Goal: Task Accomplishment & Management: Use online tool/utility

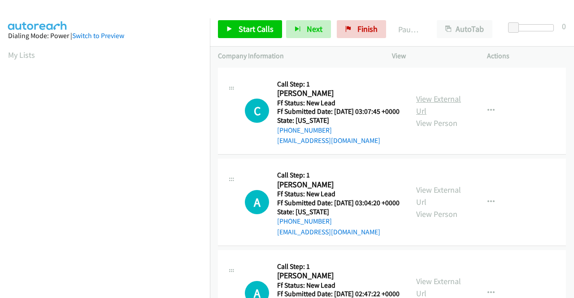
click at [442, 102] on link "View External Url" at bounding box center [438, 105] width 45 height 22
click at [425, 203] on link "View External Url" at bounding box center [438, 196] width 45 height 22
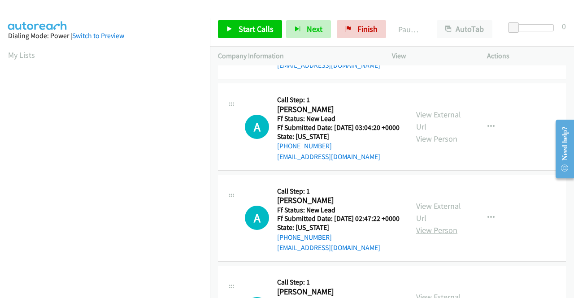
scroll to position [90, 0]
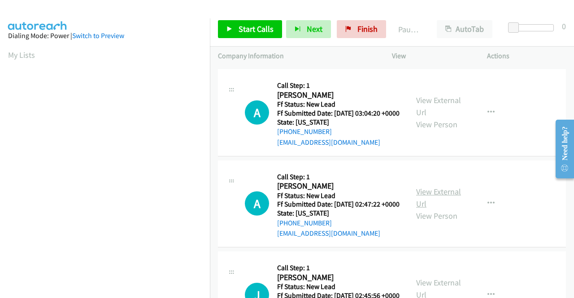
click at [434, 209] on link "View External Url" at bounding box center [438, 197] width 45 height 22
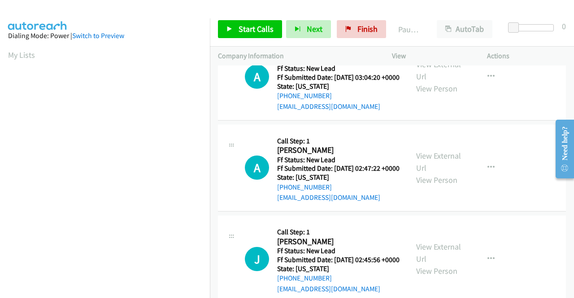
scroll to position [224, 0]
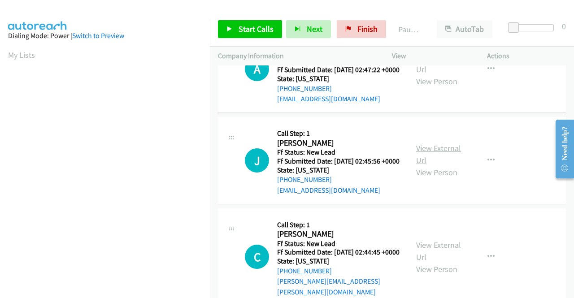
click at [435, 165] on link "View External Url" at bounding box center [438, 154] width 45 height 22
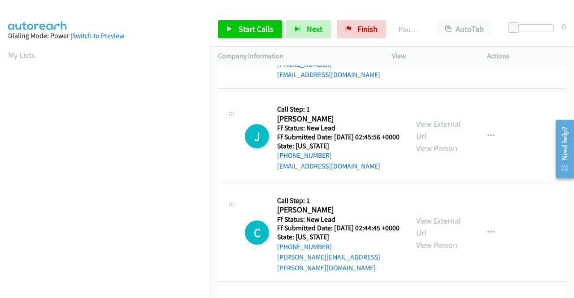
scroll to position [269, 0]
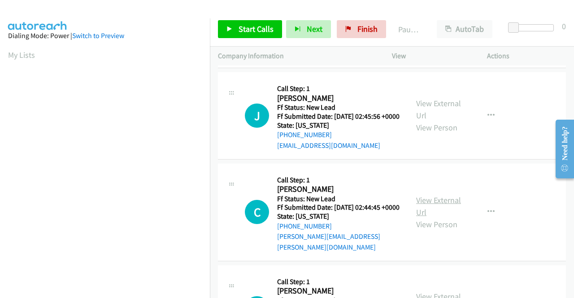
click at [445, 217] on link "View External Url" at bounding box center [438, 206] width 45 height 22
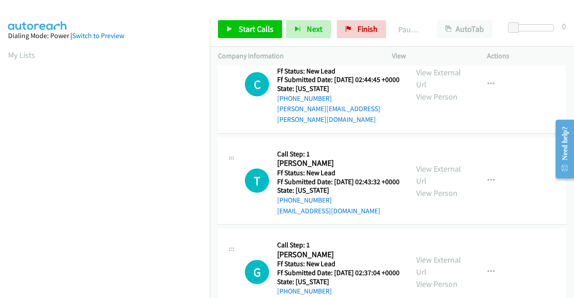
scroll to position [403, 0]
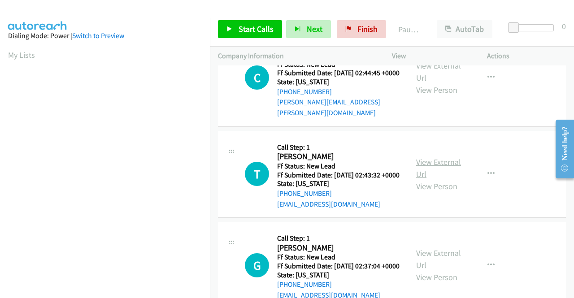
click at [429, 179] on link "View External Url" at bounding box center [438, 168] width 45 height 22
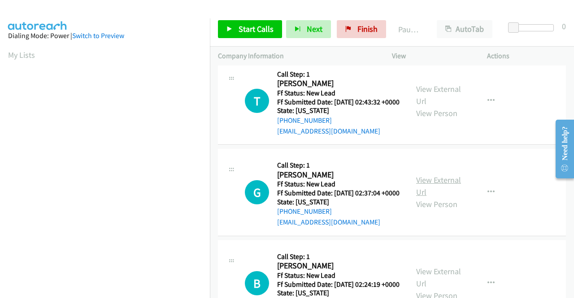
scroll to position [493, 0]
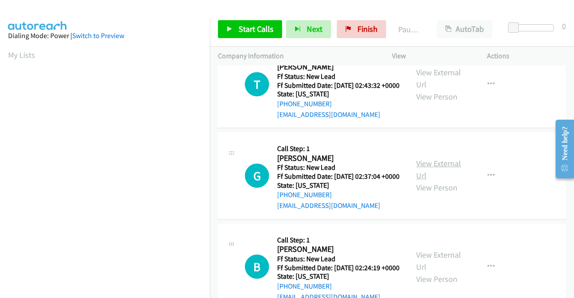
click at [435, 181] on link "View External Url" at bounding box center [438, 169] width 45 height 22
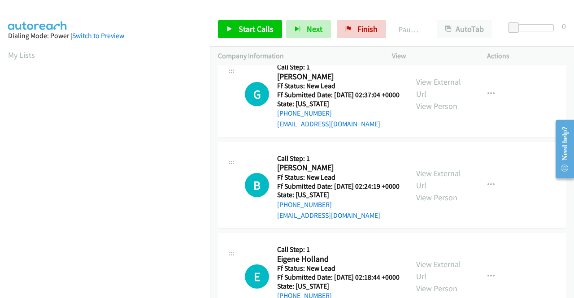
scroll to position [583, 0]
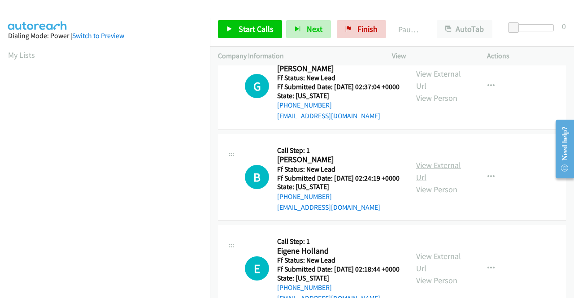
click at [449, 182] on link "View External Url" at bounding box center [438, 171] width 45 height 22
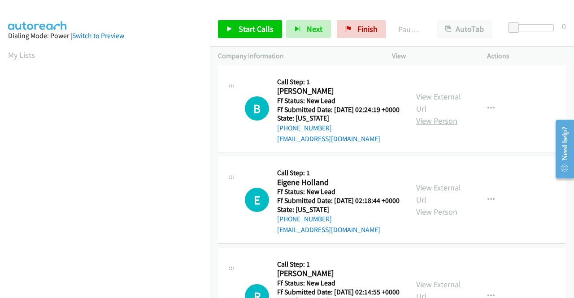
scroll to position [672, 0]
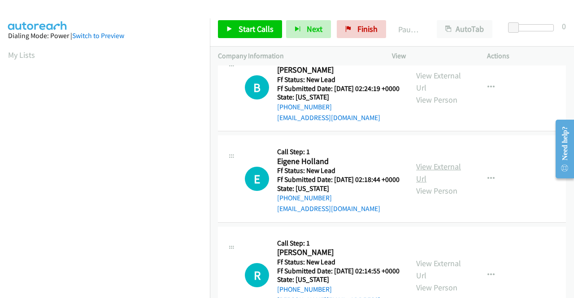
click at [441, 184] on link "View External Url" at bounding box center [438, 172] width 45 height 22
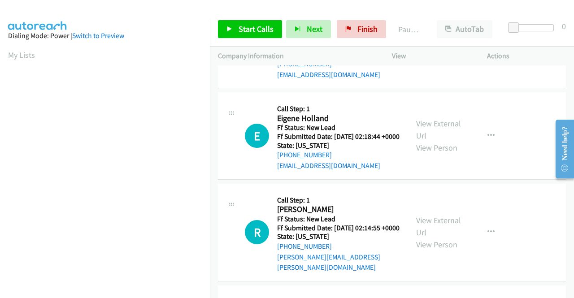
scroll to position [762, 0]
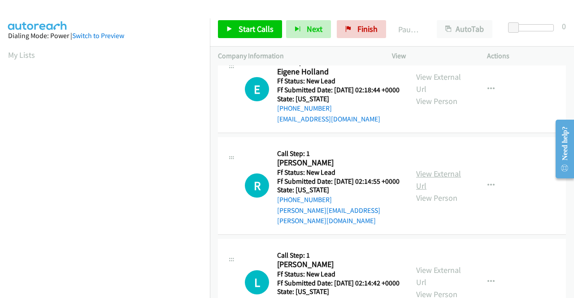
click at [435, 191] on link "View External Url" at bounding box center [438, 180] width 45 height 22
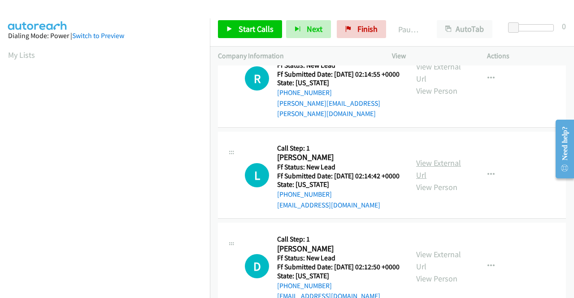
scroll to position [896, 0]
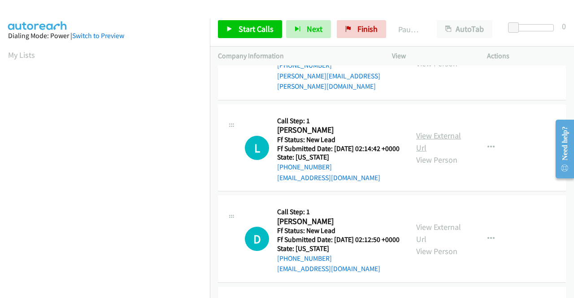
click at [433, 153] on link "View External Url" at bounding box center [438, 141] width 45 height 22
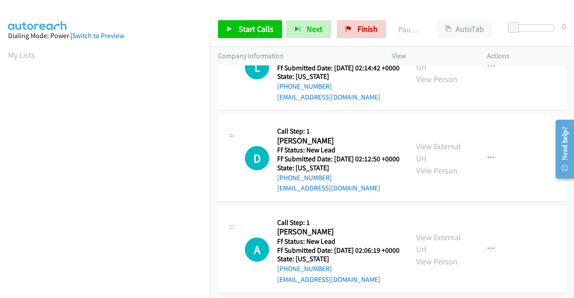
scroll to position [986, 0]
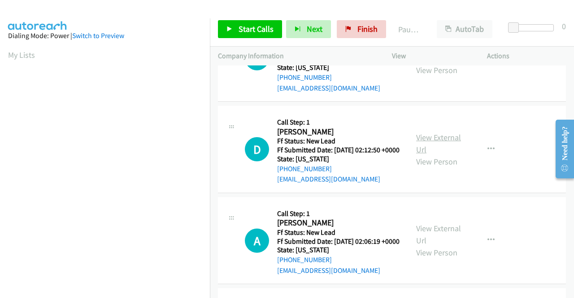
click at [432, 155] on link "View External Url" at bounding box center [438, 143] width 45 height 22
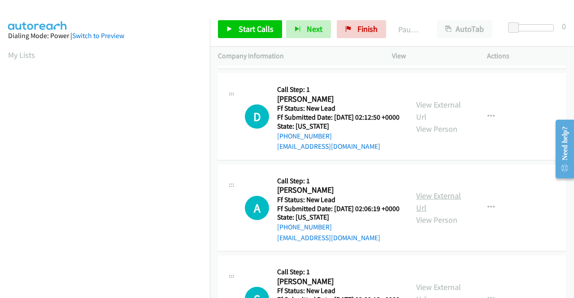
scroll to position [1076, 0]
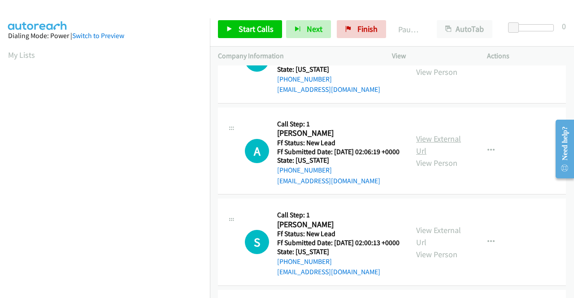
click at [425, 156] on link "View External Url" at bounding box center [438, 145] width 45 height 22
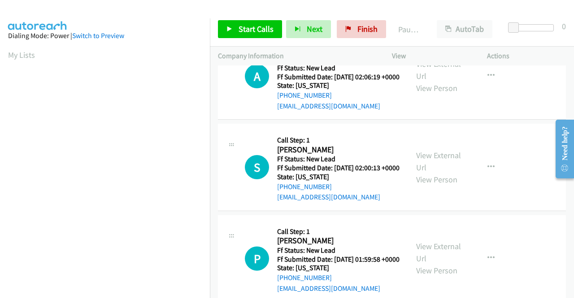
scroll to position [1165, 0]
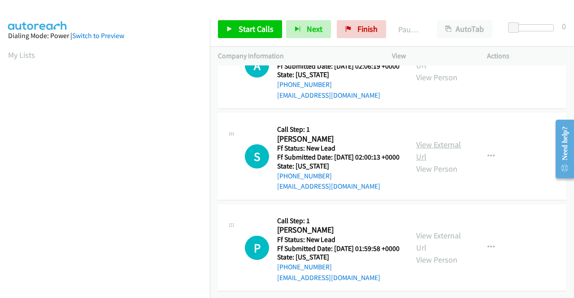
click at [434, 162] on link "View External Url" at bounding box center [438, 150] width 45 height 22
click at [430, 243] on link "View External Url" at bounding box center [438, 241] width 45 height 22
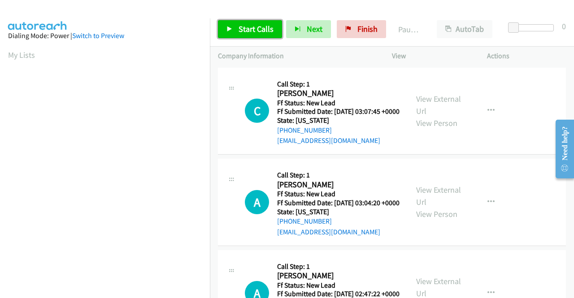
click at [265, 29] on span "Start Calls" at bounding box center [255, 29] width 35 height 10
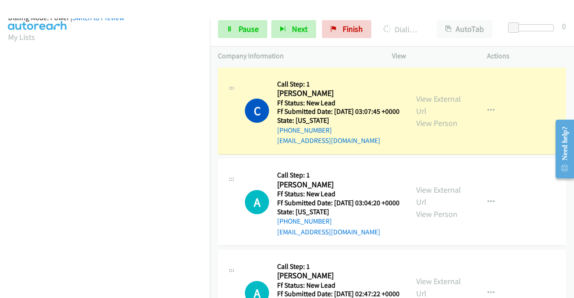
scroll to position [197, 0]
click at [259, 25] on link "Pause" at bounding box center [242, 29] width 49 height 18
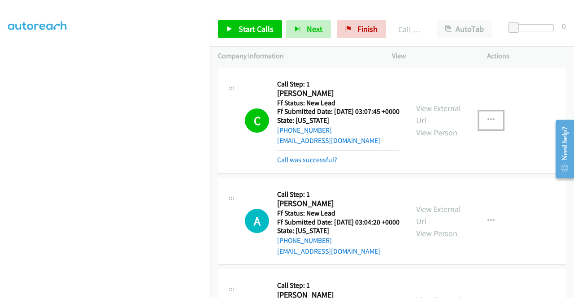
click at [487, 123] on icon "button" at bounding box center [490, 120] width 7 height 7
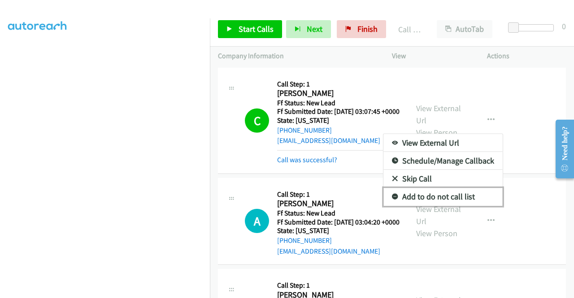
click at [420, 199] on link "Add to do not call list" at bounding box center [442, 197] width 119 height 18
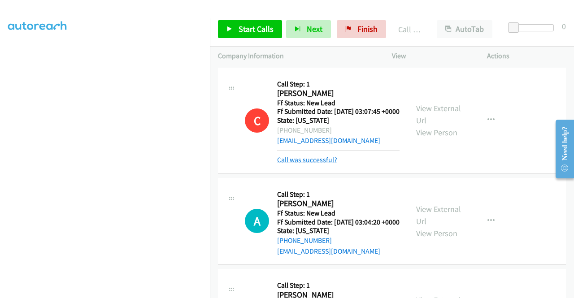
click at [320, 164] on link "Call was successful?" at bounding box center [307, 160] width 60 height 9
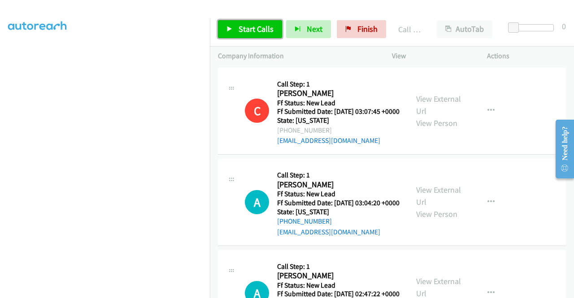
click at [237, 29] on link "Start Calls" at bounding box center [250, 29] width 64 height 18
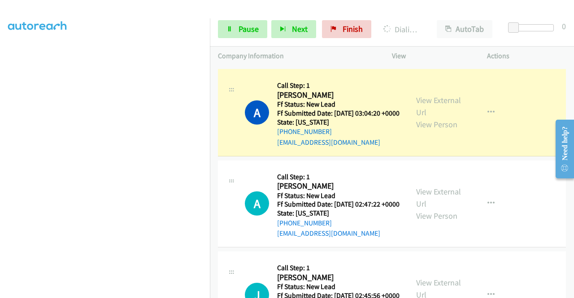
scroll to position [204, 0]
click at [245, 31] on span "Pause" at bounding box center [248, 29] width 20 height 10
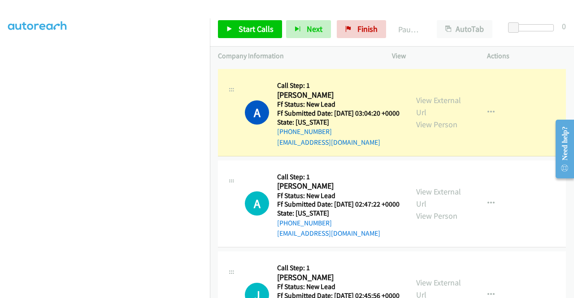
scroll to position [25, 0]
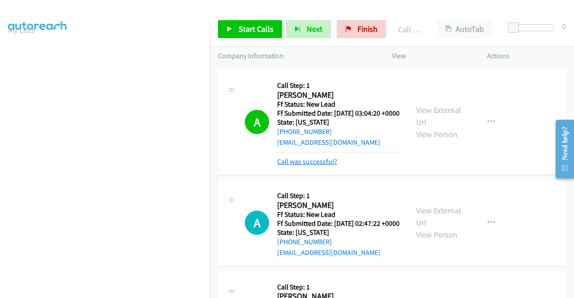
click at [303, 166] on link "Call was successful?" at bounding box center [307, 161] width 60 height 9
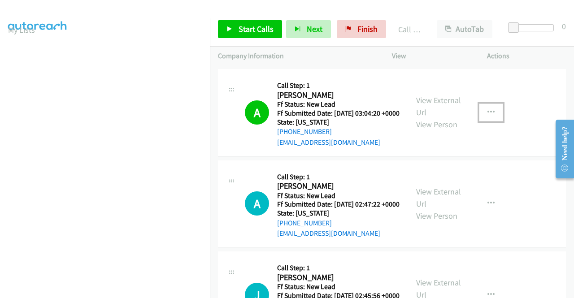
click at [487, 116] on icon "button" at bounding box center [490, 112] width 7 height 7
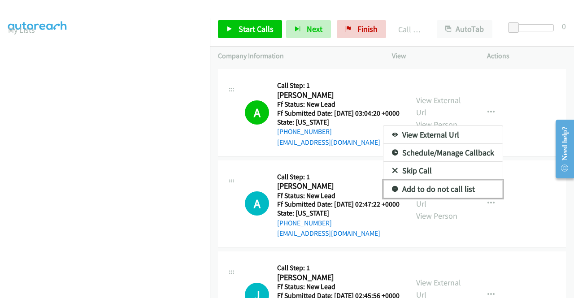
click at [449, 196] on link "Add to do not call list" at bounding box center [442, 189] width 119 height 18
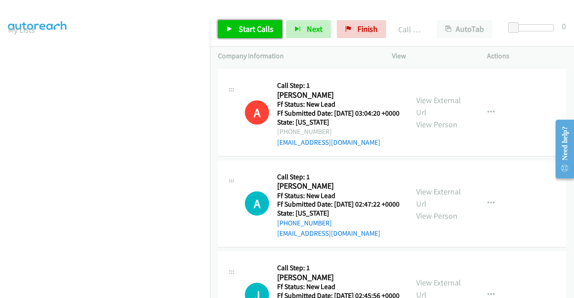
click at [265, 30] on span "Start Calls" at bounding box center [255, 29] width 35 height 10
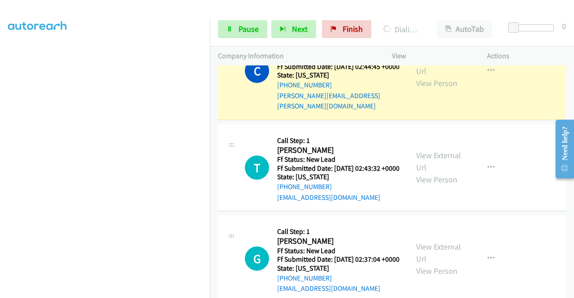
scroll to position [204, 0]
click at [239, 27] on span "Pause" at bounding box center [248, 29] width 20 height 10
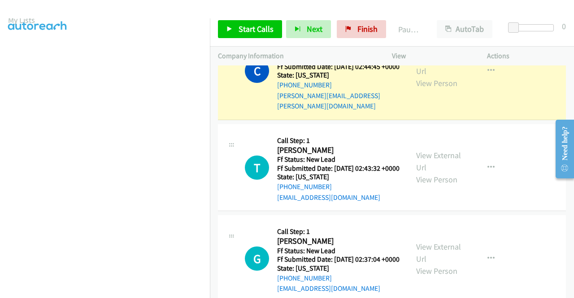
scroll to position [25, 0]
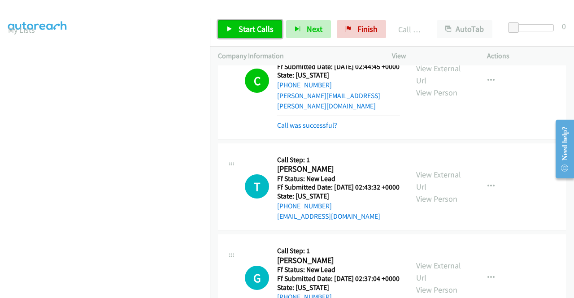
click at [258, 26] on span "Start Calls" at bounding box center [255, 29] width 35 height 10
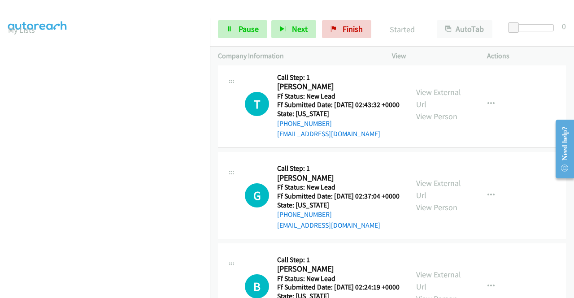
scroll to position [538, 0]
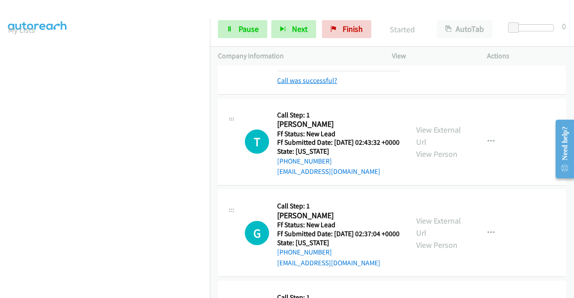
click at [301, 85] on link "Call was successful?" at bounding box center [307, 80] width 60 height 9
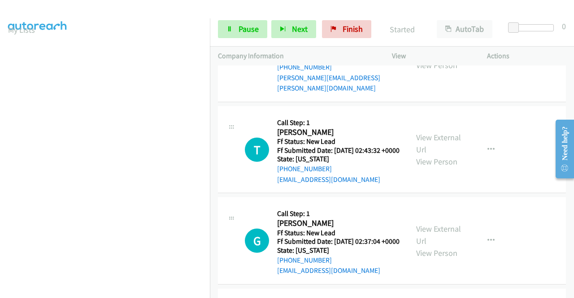
scroll to position [438, 0]
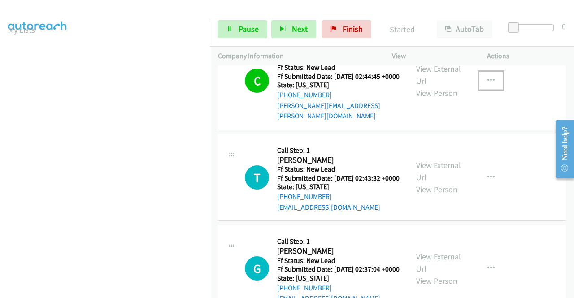
click at [487, 84] on icon "button" at bounding box center [490, 80] width 7 height 7
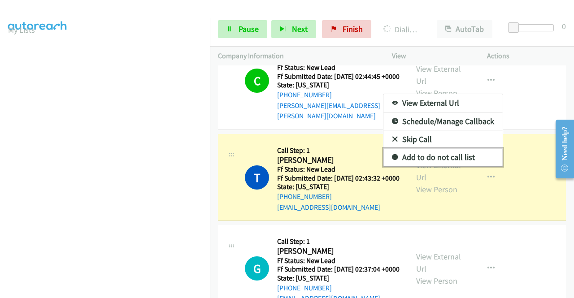
click at [455, 166] on link "Add to do not call list" at bounding box center [442, 157] width 119 height 18
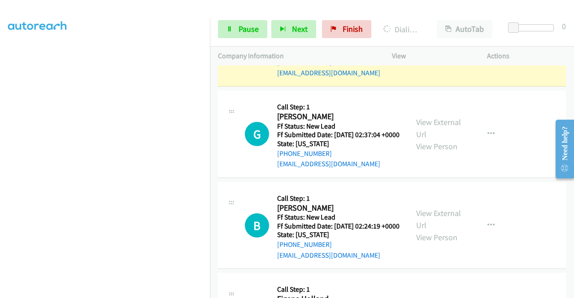
scroll to position [197, 0]
click at [225, 28] on link "Pause" at bounding box center [242, 29] width 49 height 18
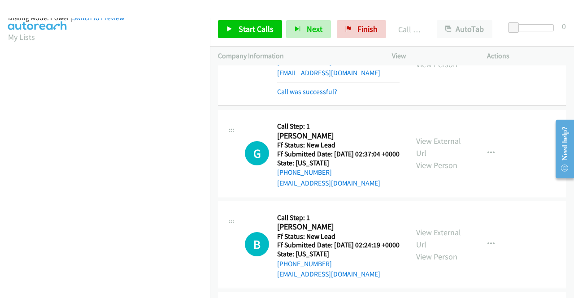
scroll to position [583, 0]
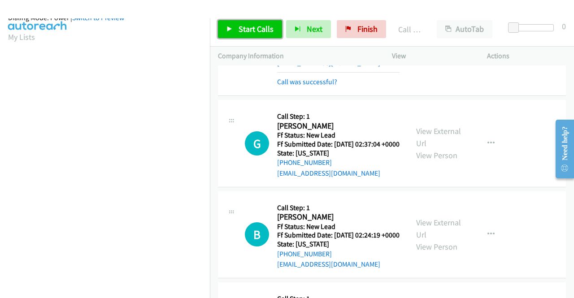
click at [251, 30] on span "Start Calls" at bounding box center [255, 29] width 35 height 10
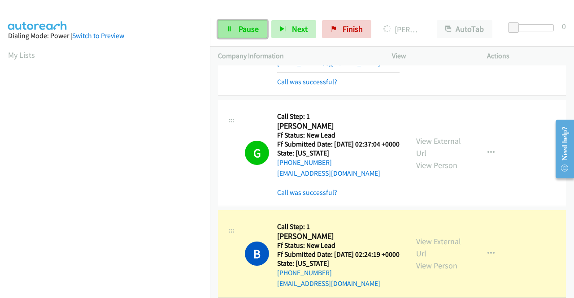
click at [255, 30] on span "Pause" at bounding box center [248, 29] width 20 height 10
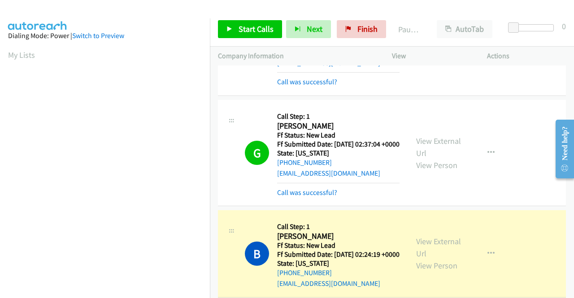
scroll to position [204, 0]
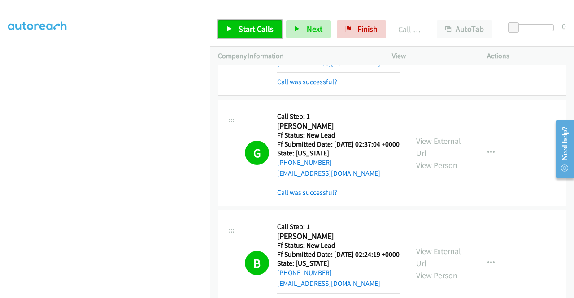
click at [247, 36] on link "Start Calls" at bounding box center [250, 29] width 64 height 18
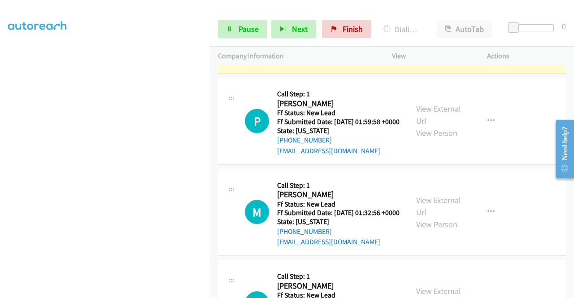
scroll to position [0, 0]
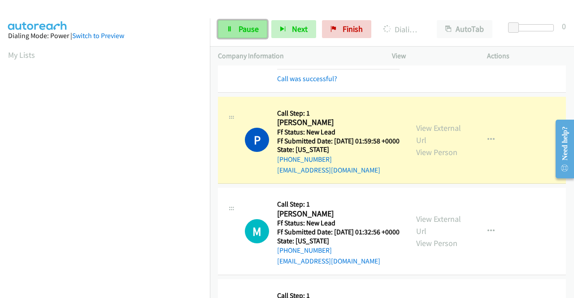
click at [223, 35] on link "Pause" at bounding box center [242, 29] width 49 height 18
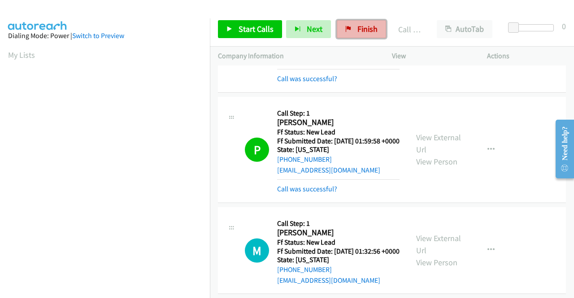
click at [345, 32] on link "Finish" at bounding box center [361, 29] width 49 height 18
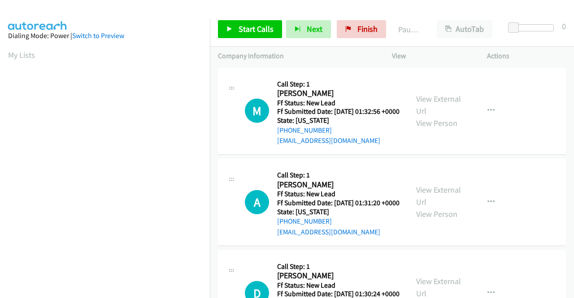
click at [428, 109] on div "View External Url View Person" at bounding box center [439, 111] width 47 height 36
click at [430, 102] on link "View External Url" at bounding box center [438, 105] width 45 height 22
click at [439, 204] on link "View External Url" at bounding box center [438, 196] width 45 height 22
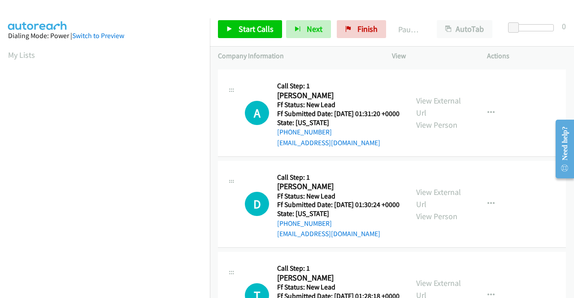
scroll to position [90, 0]
click at [453, 209] on link "View External Url" at bounding box center [438, 197] width 45 height 22
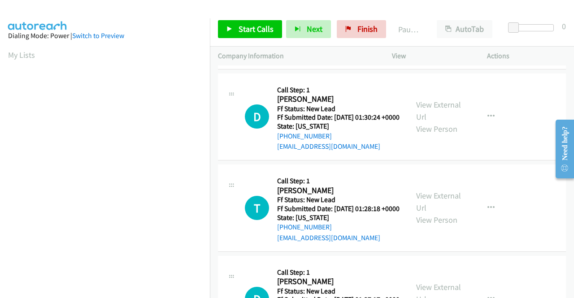
scroll to position [179, 0]
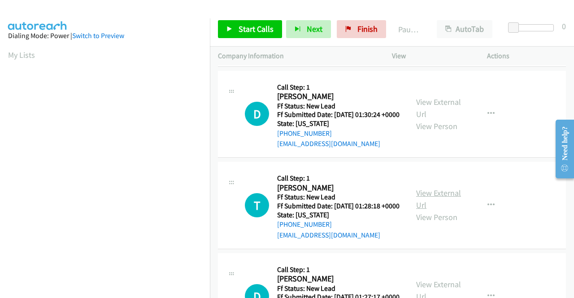
click at [425, 210] on link "View External Url" at bounding box center [438, 199] width 45 height 22
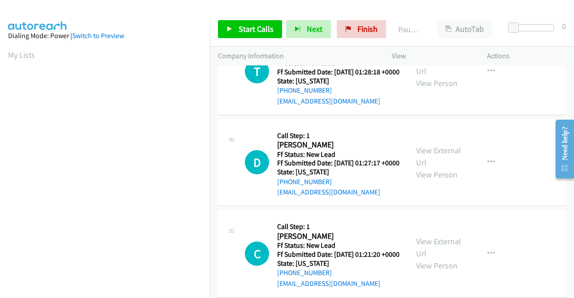
scroll to position [314, 0]
click at [428, 167] on link "View External Url" at bounding box center [438, 156] width 45 height 22
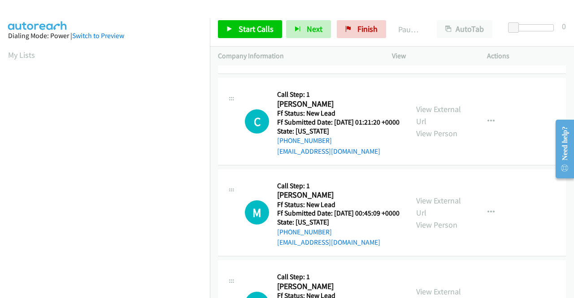
scroll to position [448, 0]
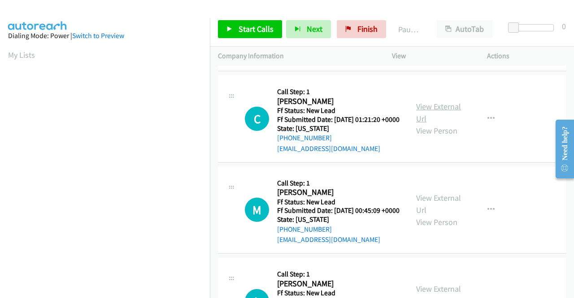
click at [435, 124] on link "View External Url" at bounding box center [438, 112] width 45 height 22
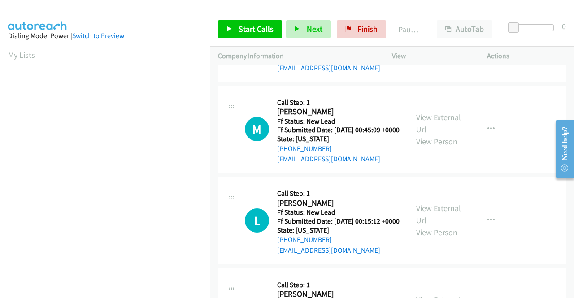
scroll to position [538, 0]
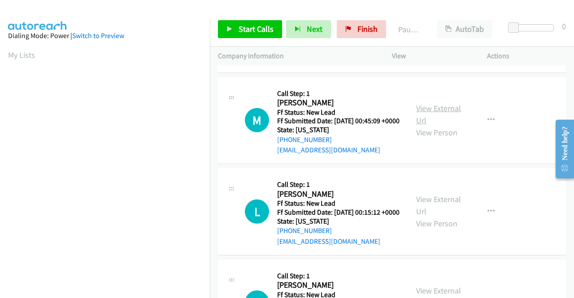
click at [453, 125] on link "View External Url" at bounding box center [438, 114] width 45 height 22
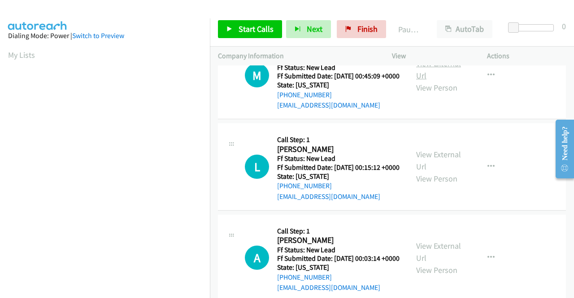
scroll to position [627, 0]
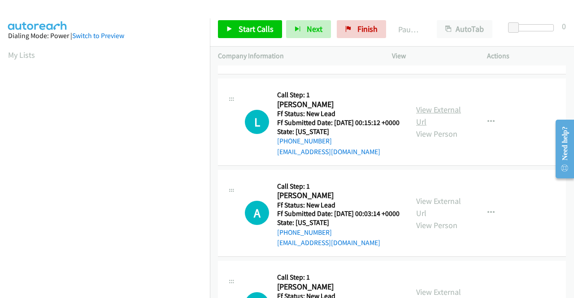
click at [432, 127] on link "View External Url" at bounding box center [438, 115] width 45 height 22
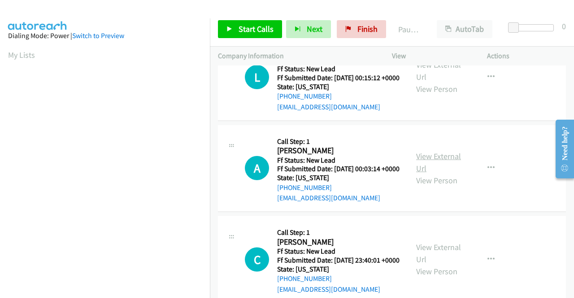
click at [434, 173] on link "View External Url" at bounding box center [438, 162] width 45 height 22
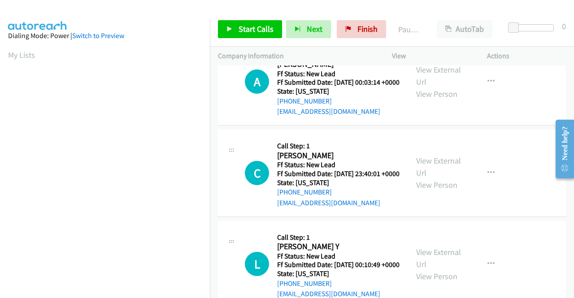
scroll to position [762, 0]
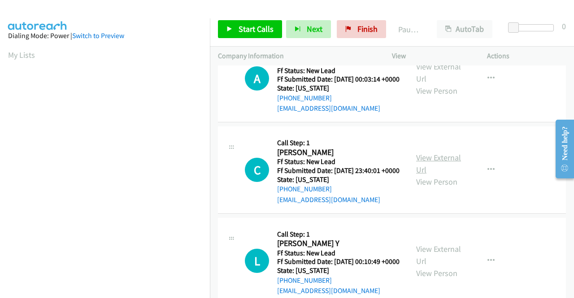
click at [441, 175] on link "View External Url" at bounding box center [438, 163] width 45 height 22
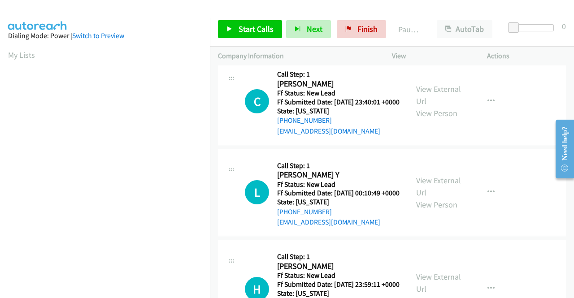
scroll to position [852, 0]
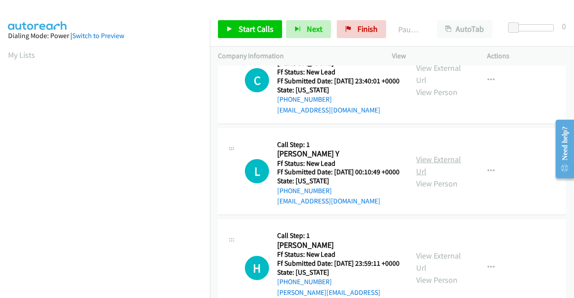
click at [423, 177] on link "View External Url" at bounding box center [438, 165] width 45 height 22
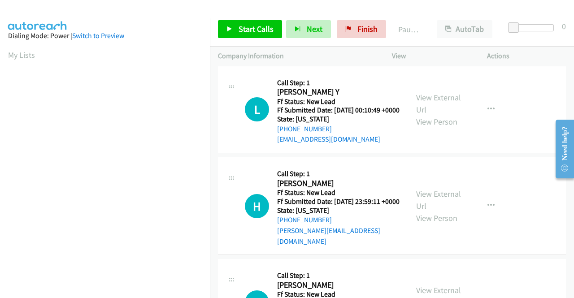
scroll to position [941, 0]
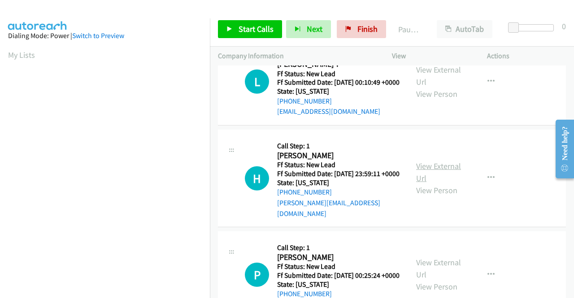
click at [426, 183] on link "View External Url" at bounding box center [438, 172] width 45 height 22
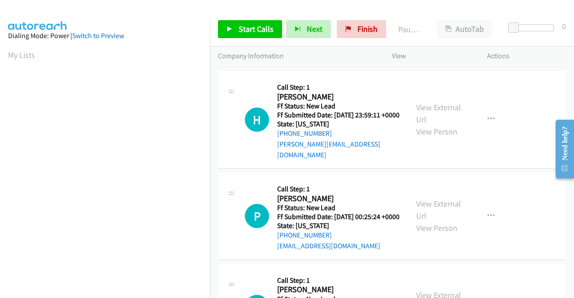
scroll to position [1031, 0]
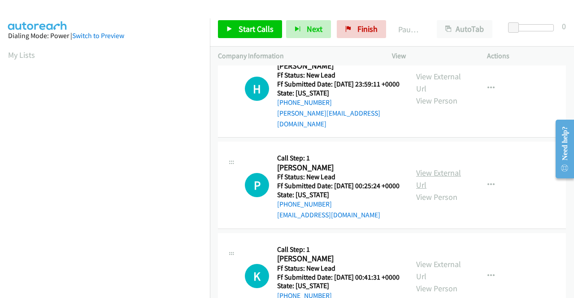
click at [425, 190] on link "View External Url" at bounding box center [438, 179] width 45 height 22
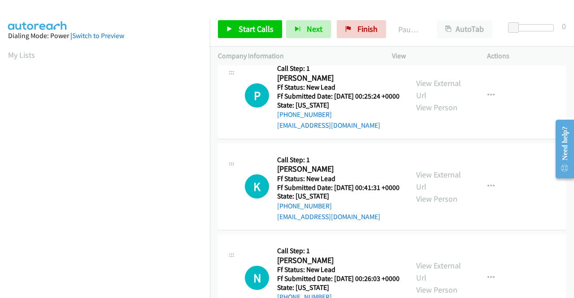
scroll to position [1165, 0]
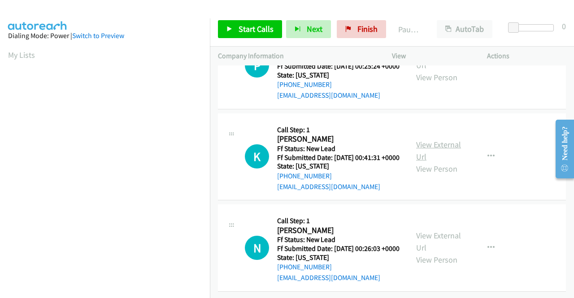
click at [441, 162] on link "View External Url" at bounding box center [438, 150] width 45 height 22
click at [428, 230] on link "View External Url" at bounding box center [438, 241] width 45 height 22
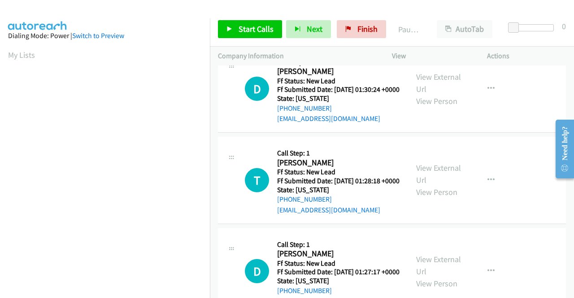
scroll to position [0, 0]
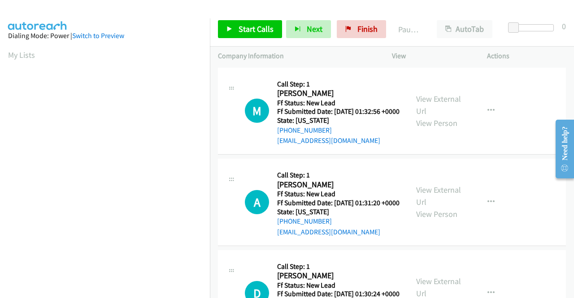
drag, startPoint x: 248, startPoint y: 41, endPoint x: 247, endPoint y: 33, distance: 7.8
click at [247, 39] on div "Start Calls Pause Next Finish Paused AutoTab AutoTab 0" at bounding box center [392, 29] width 364 height 35
click at [245, 22] on link "Start Calls" at bounding box center [250, 29] width 64 height 18
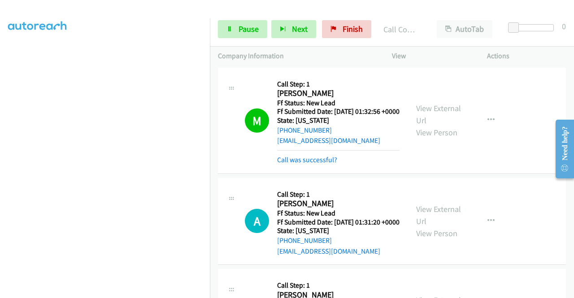
scroll to position [134, 0]
click at [252, 30] on span "Pause" at bounding box center [248, 29] width 20 height 10
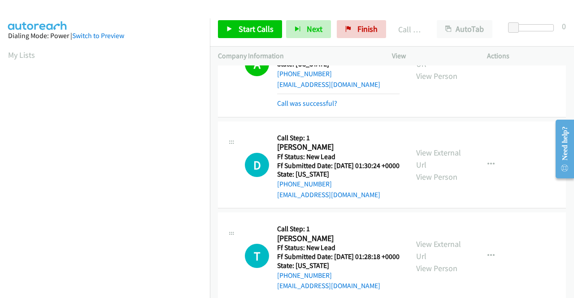
scroll to position [179, 0]
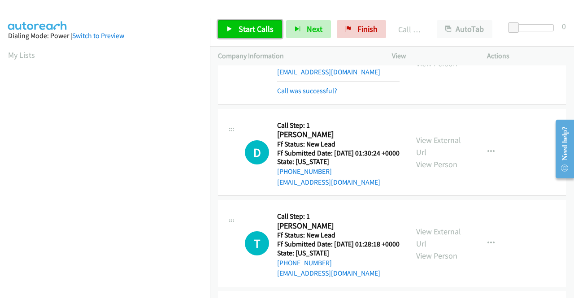
click at [242, 26] on span "Start Calls" at bounding box center [255, 29] width 35 height 10
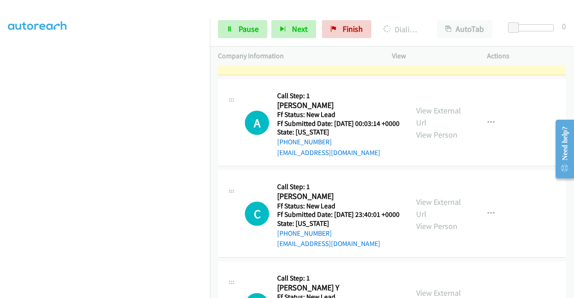
scroll to position [204, 0]
click at [101, 293] on section at bounding box center [105, 85] width 194 height 429
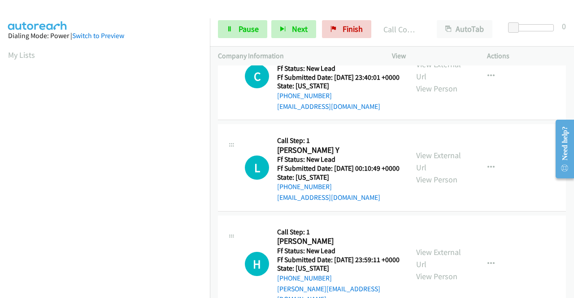
scroll to position [1040, 0]
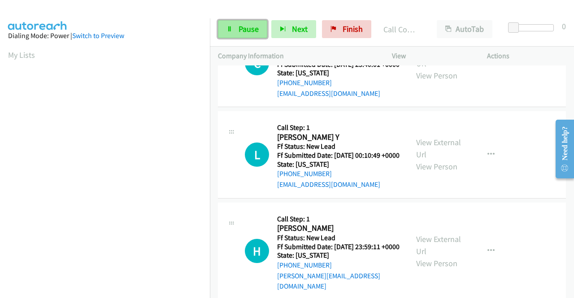
click at [242, 34] on span "Pause" at bounding box center [248, 29] width 20 height 10
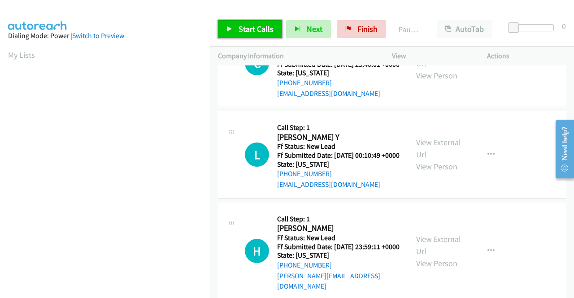
click at [242, 34] on span "Start Calls" at bounding box center [255, 29] width 35 height 10
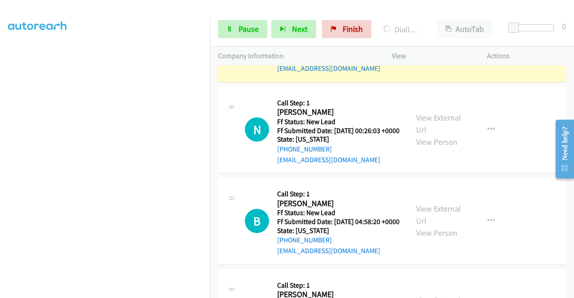
scroll to position [0, 0]
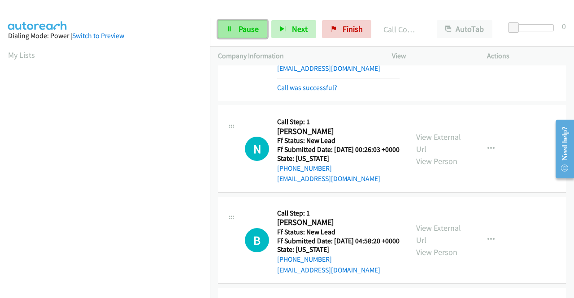
click at [255, 31] on span "Pause" at bounding box center [248, 29] width 20 height 10
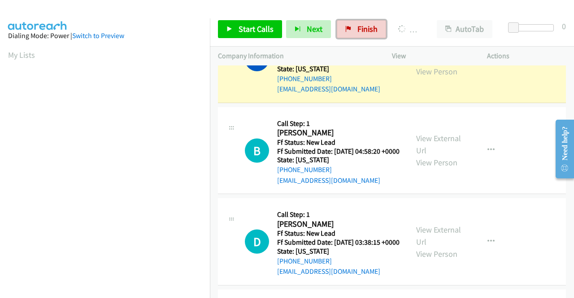
drag, startPoint x: 357, startPoint y: 33, endPoint x: 331, endPoint y: 37, distance: 26.7
click at [357, 33] on span "Finish" at bounding box center [367, 29] width 20 height 10
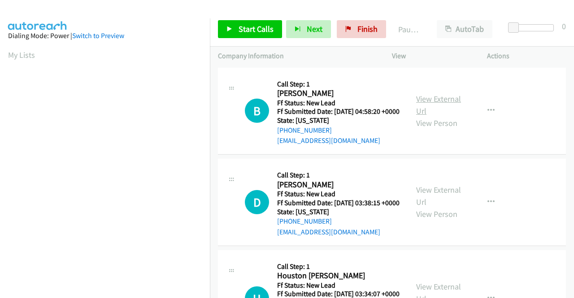
click at [441, 104] on link "View External Url" at bounding box center [438, 105] width 45 height 22
click at [431, 200] on link "View External Url" at bounding box center [438, 196] width 45 height 22
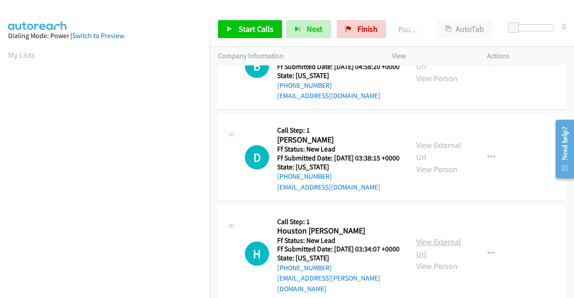
click at [426, 257] on link "View External Url" at bounding box center [438, 248] width 45 height 22
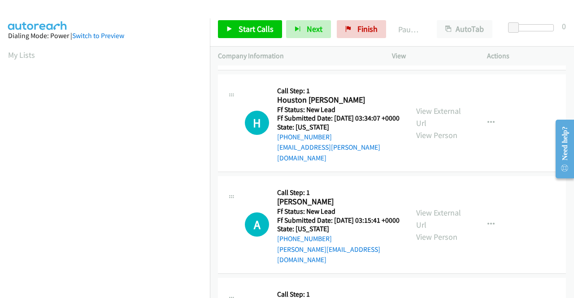
scroll to position [179, 0]
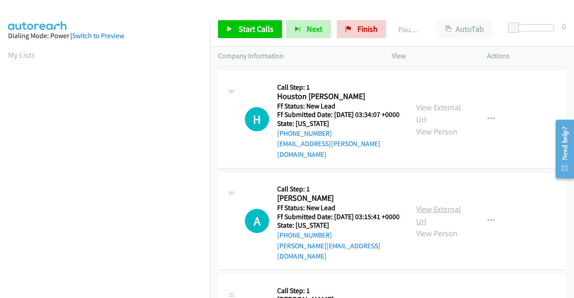
click at [435, 222] on link "View External Url" at bounding box center [438, 215] width 45 height 22
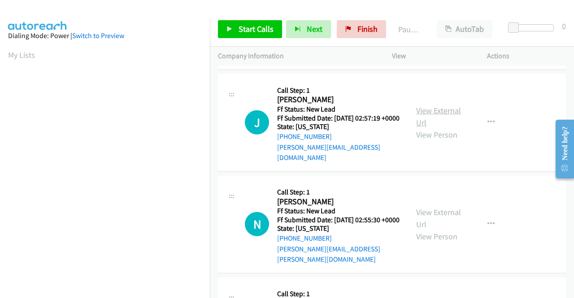
scroll to position [403, 0]
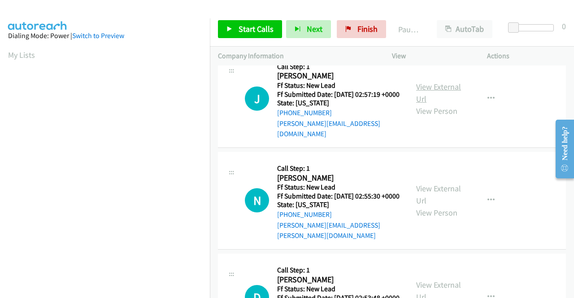
click at [432, 97] on link "View External Url" at bounding box center [438, 93] width 45 height 22
click at [431, 198] on link "View External Url" at bounding box center [438, 194] width 45 height 22
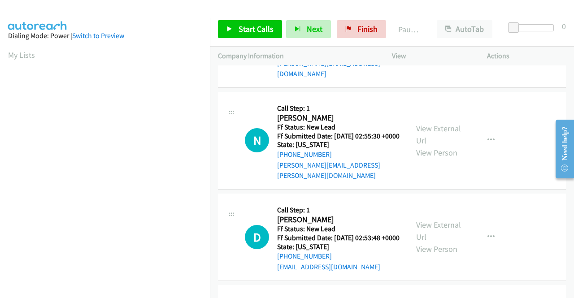
scroll to position [493, 0]
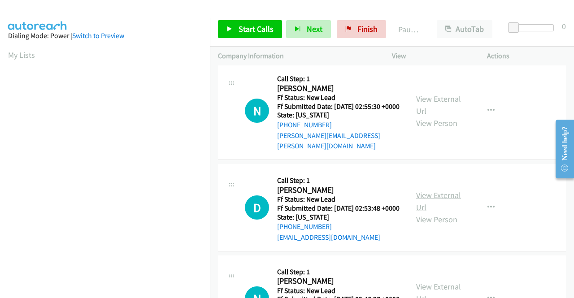
click at [432, 209] on link "View External Url" at bounding box center [438, 201] width 45 height 22
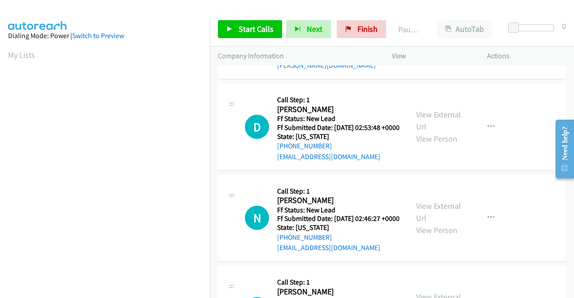
scroll to position [583, 0]
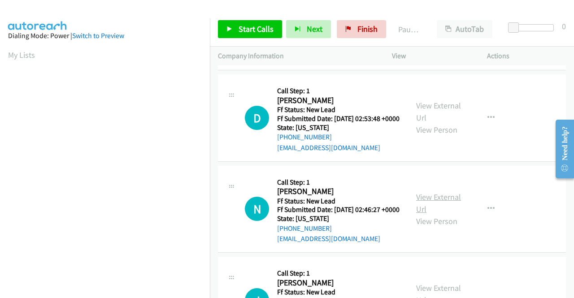
click at [444, 214] on link "View External Url" at bounding box center [438, 203] width 45 height 22
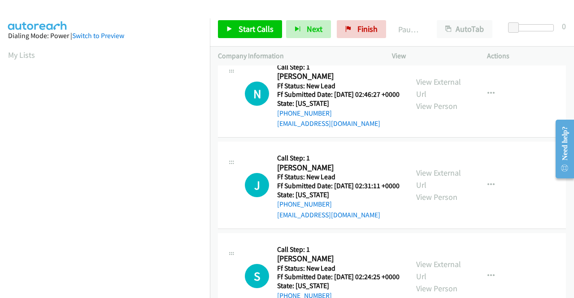
scroll to position [717, 0]
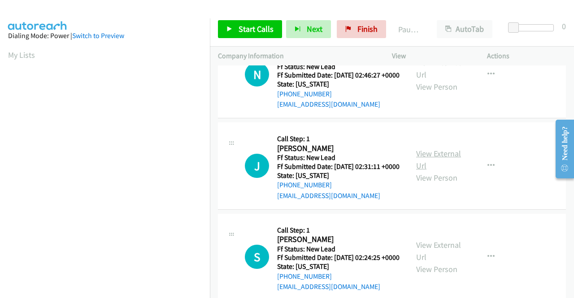
click at [436, 171] on link "View External Url" at bounding box center [438, 159] width 45 height 22
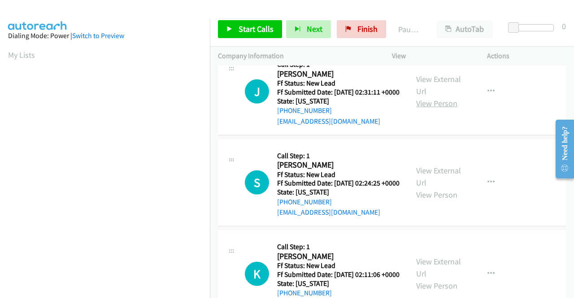
scroll to position [807, 0]
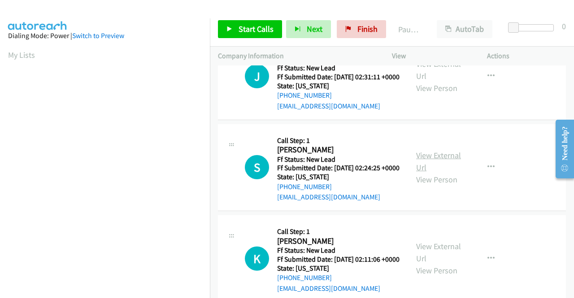
click at [430, 173] on link "View External Url" at bounding box center [438, 161] width 45 height 22
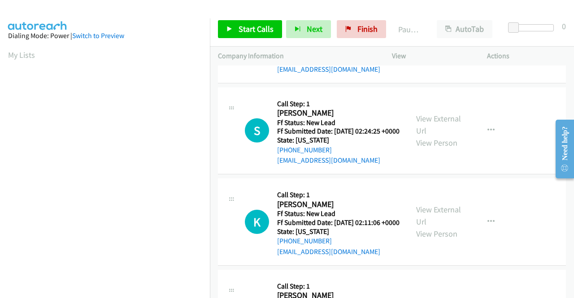
scroll to position [896, 0]
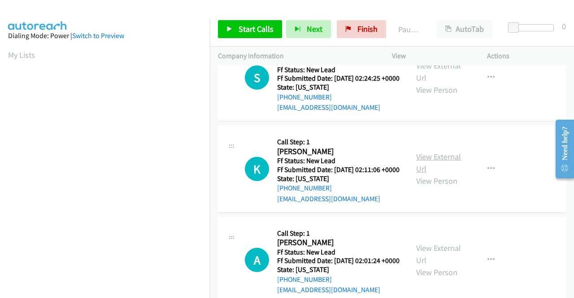
click at [427, 174] on link "View External Url" at bounding box center [438, 162] width 45 height 22
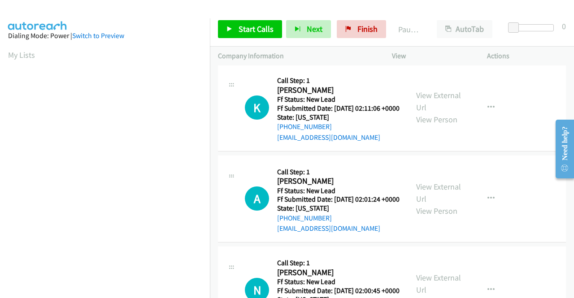
scroll to position [986, 0]
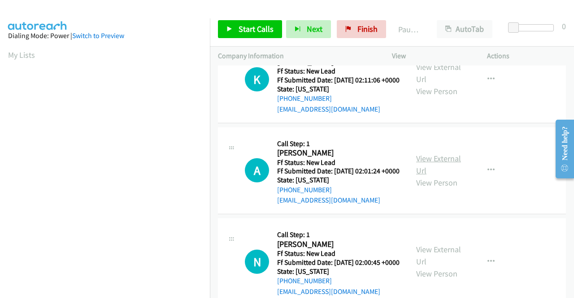
click at [439, 176] on link "View External Url" at bounding box center [438, 164] width 45 height 22
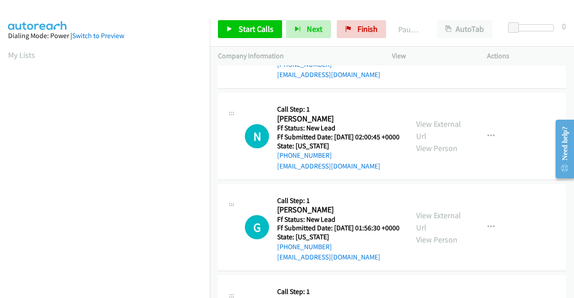
scroll to position [1120, 0]
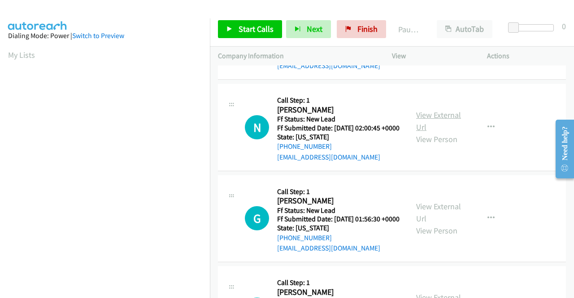
click at [427, 132] on link "View External Url" at bounding box center [438, 121] width 45 height 22
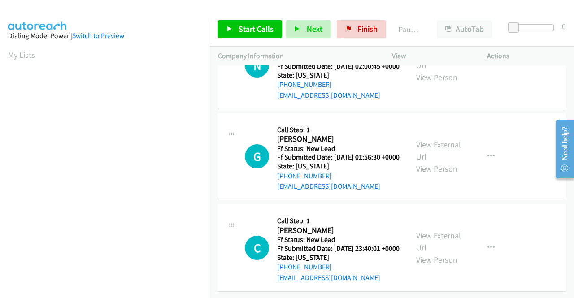
scroll to position [1210, 0]
click at [453, 162] on link "View External Url" at bounding box center [438, 150] width 45 height 22
click at [454, 230] on link "View External Url" at bounding box center [438, 241] width 45 height 22
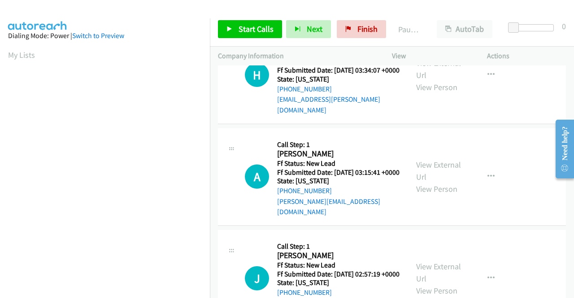
scroll to position [0, 0]
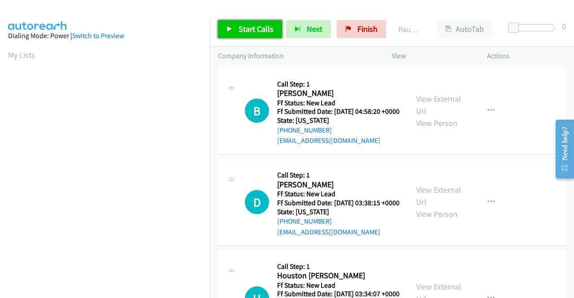
click at [252, 29] on span "Start Calls" at bounding box center [255, 29] width 35 height 10
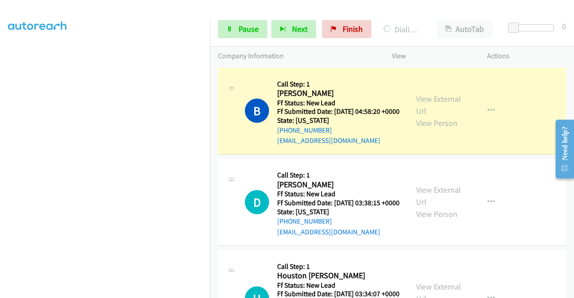
scroll to position [204, 0]
click at [233, 32] on link "Pause" at bounding box center [242, 29] width 49 height 18
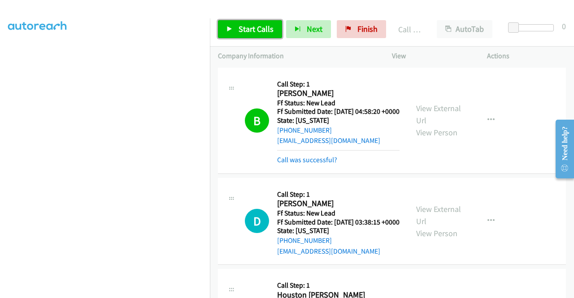
click at [252, 29] on span "Start Calls" at bounding box center [255, 29] width 35 height 10
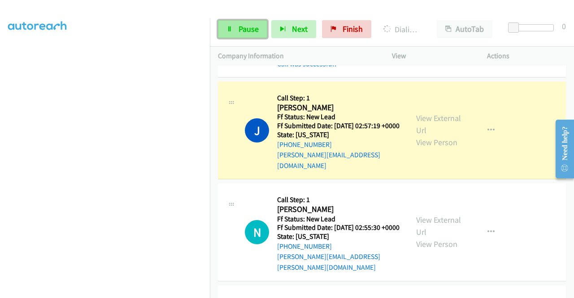
click at [233, 31] on link "Pause" at bounding box center [242, 29] width 49 height 18
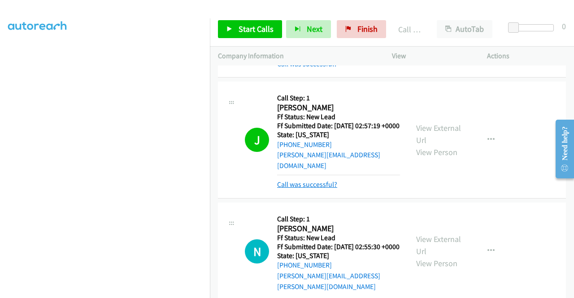
click at [307, 189] on link "Call was successful?" at bounding box center [307, 184] width 60 height 9
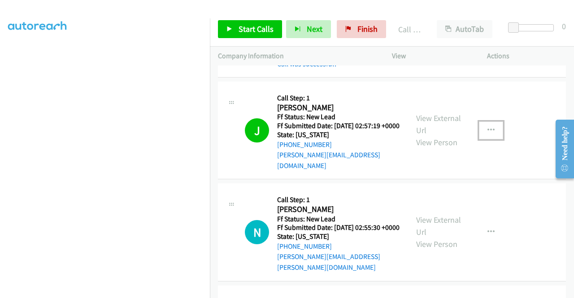
click at [480, 139] on button "button" at bounding box center [491, 130] width 24 height 18
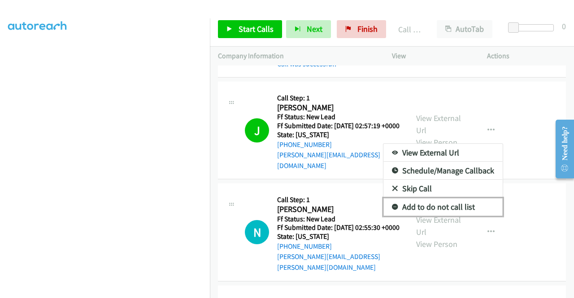
click at [448, 216] on link "Add to do not call list" at bounding box center [442, 207] width 119 height 18
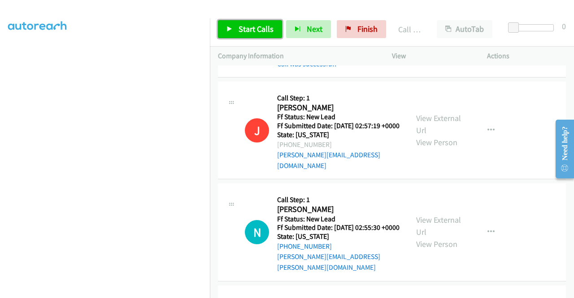
click at [267, 26] on span "Start Calls" at bounding box center [255, 29] width 35 height 10
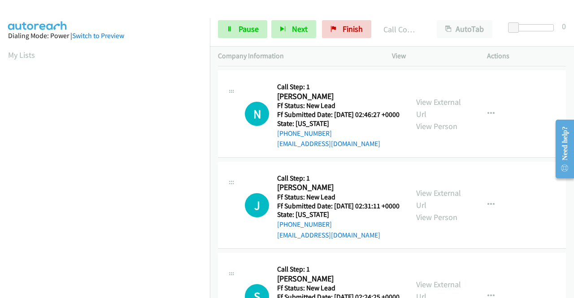
scroll to position [807, 0]
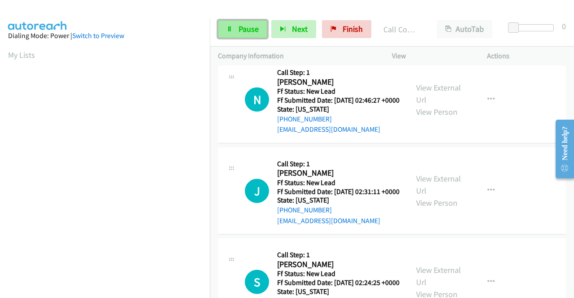
click at [238, 35] on link "Pause" at bounding box center [242, 29] width 49 height 18
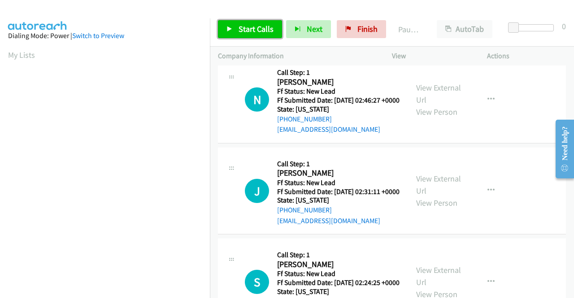
click at [233, 34] on link "Start Calls" at bounding box center [250, 29] width 64 height 18
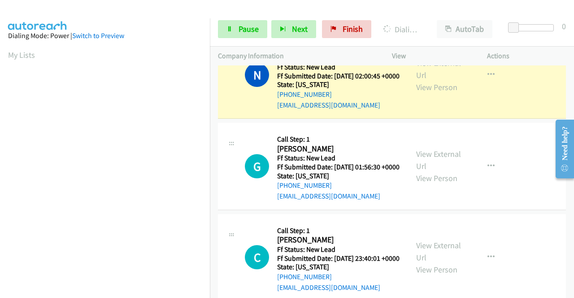
scroll to position [204, 0]
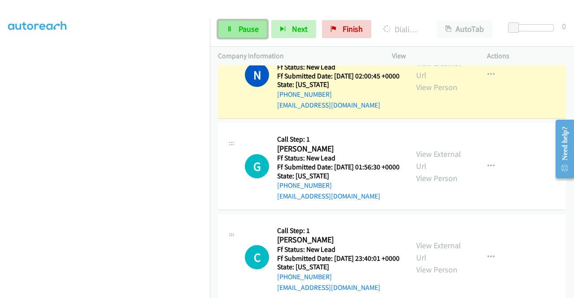
click at [256, 30] on span "Pause" at bounding box center [248, 29] width 20 height 10
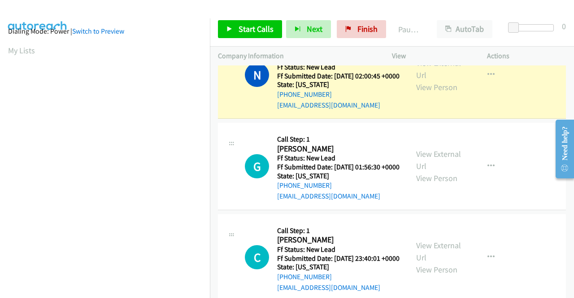
scroll to position [0, 0]
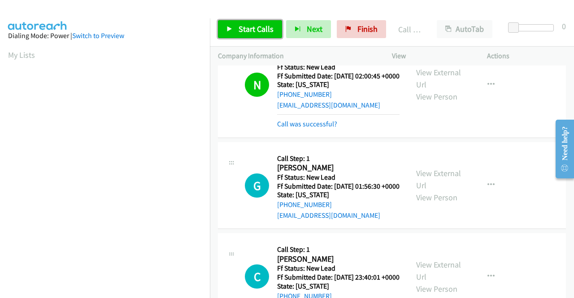
click at [249, 27] on span "Start Calls" at bounding box center [255, 29] width 35 height 10
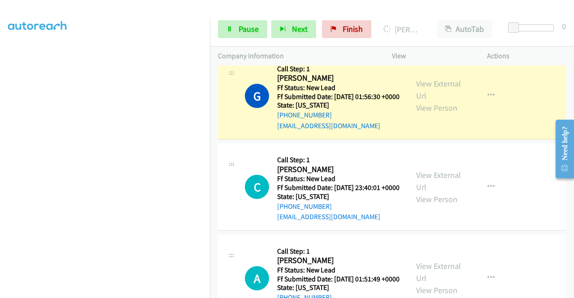
scroll to position [197, 0]
click at [249, 26] on span "Pause" at bounding box center [248, 29] width 20 height 10
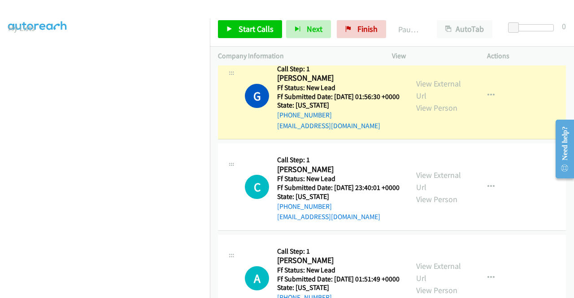
scroll to position [18, 0]
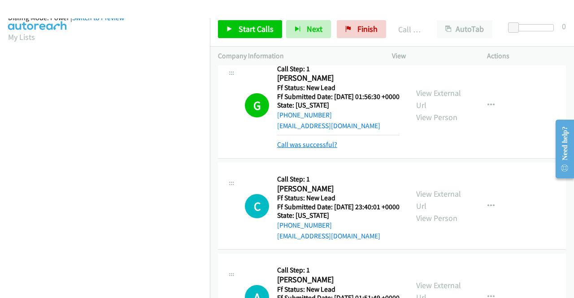
click at [301, 149] on link "Call was successful?" at bounding box center [307, 144] width 60 height 9
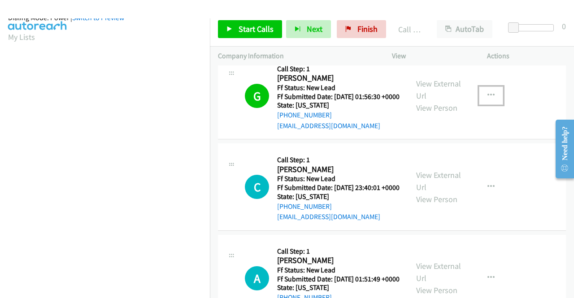
click at [484, 104] on button "button" at bounding box center [491, 95] width 24 height 18
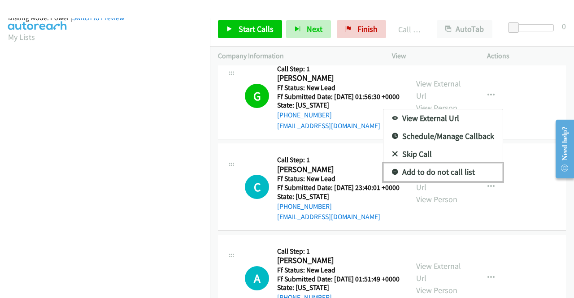
click at [451, 181] on link "Add to do not call list" at bounding box center [442, 172] width 119 height 18
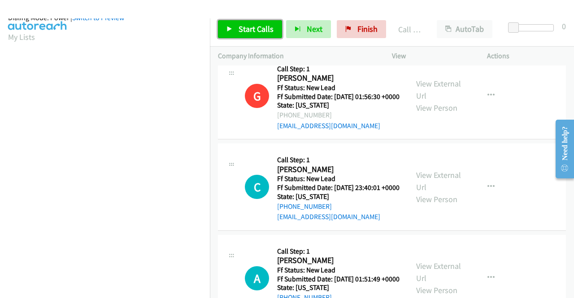
click at [268, 26] on span "Start Calls" at bounding box center [255, 29] width 35 height 10
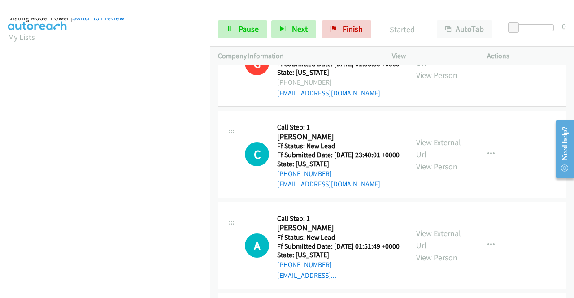
scroll to position [1479, 0]
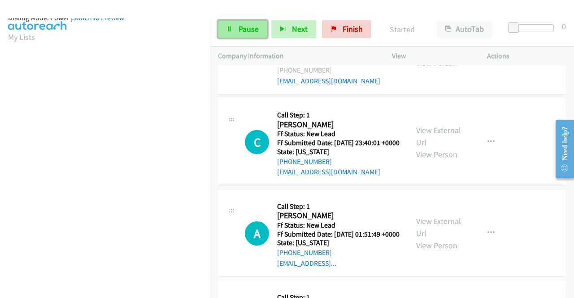
click at [242, 23] on link "Pause" at bounding box center [242, 29] width 49 height 18
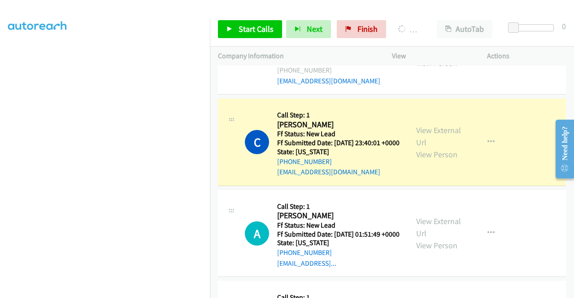
scroll to position [0, 0]
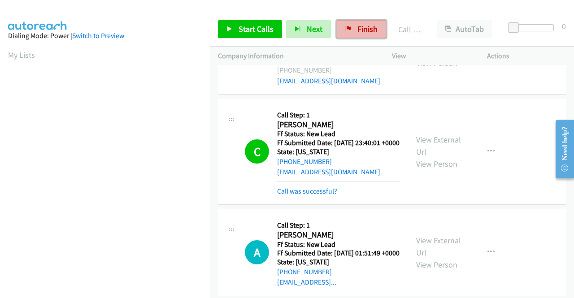
click at [357, 27] on span "Finish" at bounding box center [367, 29] width 20 height 10
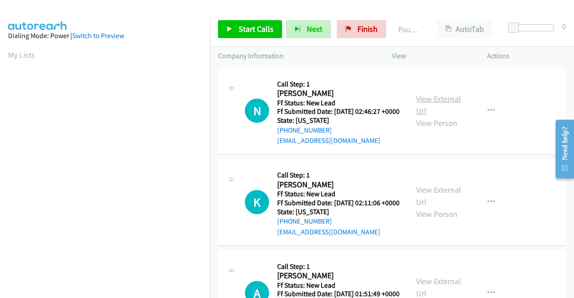
click at [444, 107] on link "View External Url" at bounding box center [438, 105] width 45 height 22
click at [425, 199] on link "View External Url" at bounding box center [438, 196] width 45 height 22
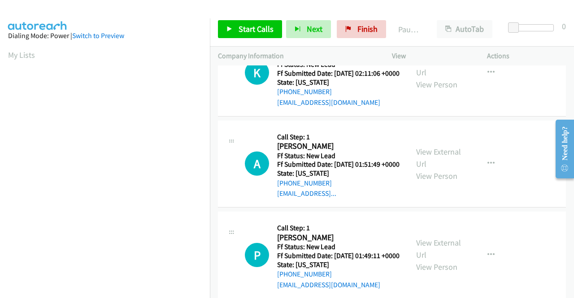
scroll to position [134, 0]
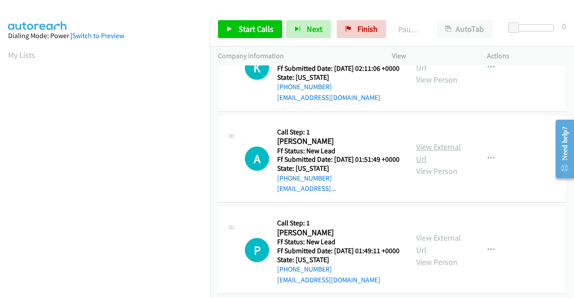
click at [426, 164] on link "View External Url" at bounding box center [438, 153] width 45 height 22
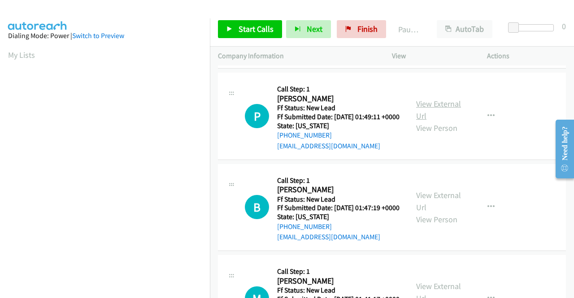
scroll to position [269, 0]
click at [432, 126] on div "View External Url View Person View External Url Email Schedule/Manage Callback …" at bounding box center [459, 115] width 103 height 71
click at [428, 121] on link "View External Url" at bounding box center [438, 109] width 45 height 22
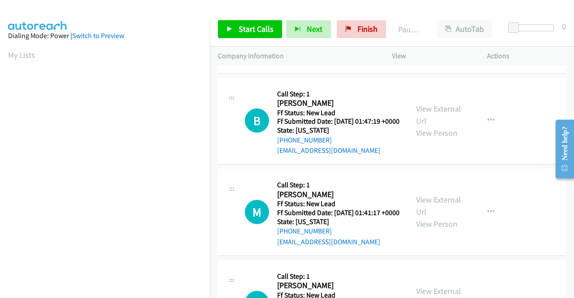
scroll to position [359, 0]
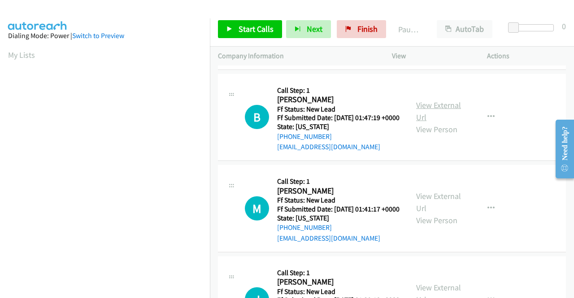
click at [423, 122] on link "View External Url" at bounding box center [438, 111] width 45 height 22
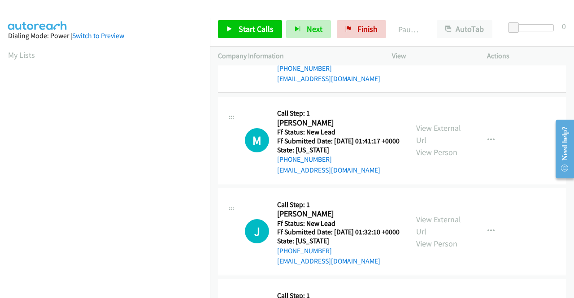
scroll to position [448, 0]
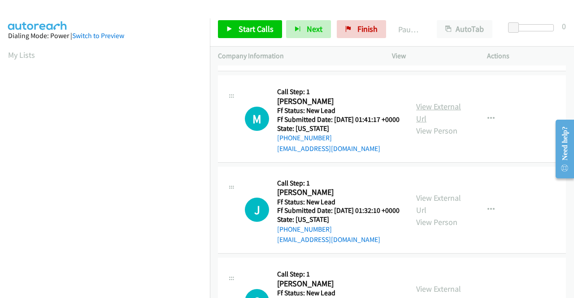
click at [428, 124] on link "View External Url" at bounding box center [438, 112] width 45 height 22
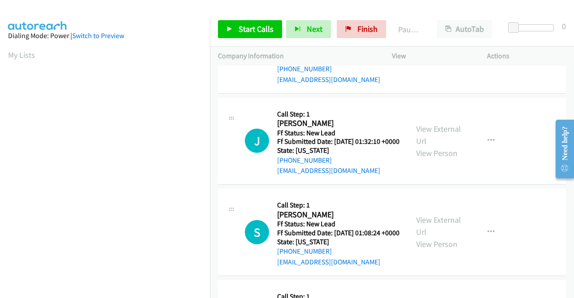
scroll to position [538, 0]
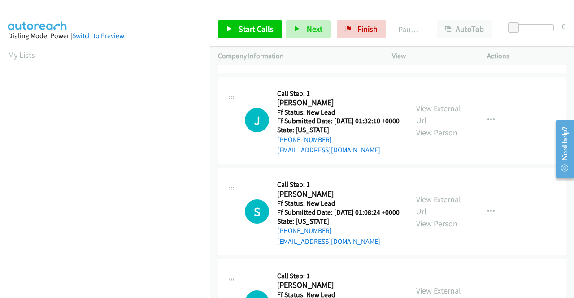
click at [432, 125] on link "View External Url" at bounding box center [438, 114] width 45 height 22
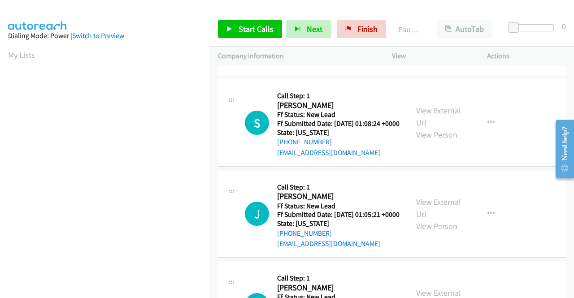
scroll to position [627, 0]
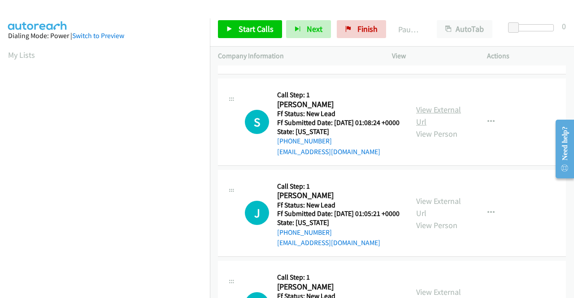
click at [429, 127] on link "View External Url" at bounding box center [438, 115] width 45 height 22
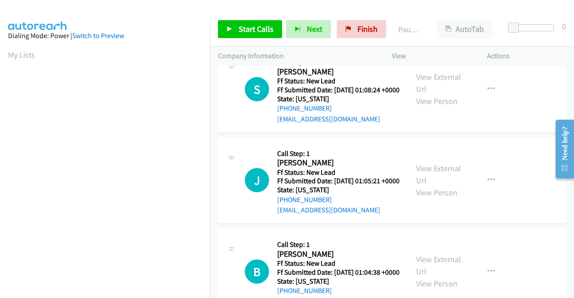
scroll to position [672, 0]
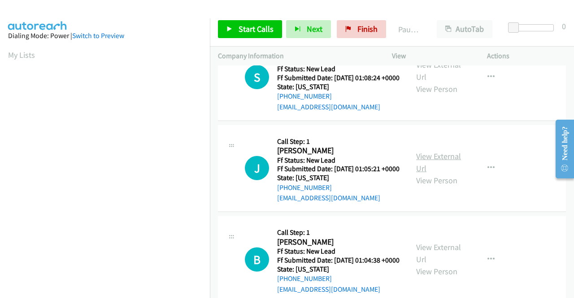
click at [424, 173] on link "View External Url" at bounding box center [438, 162] width 45 height 22
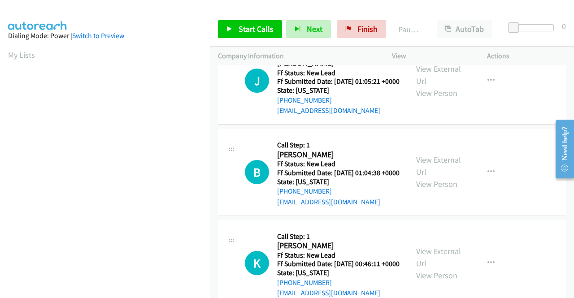
scroll to position [762, 0]
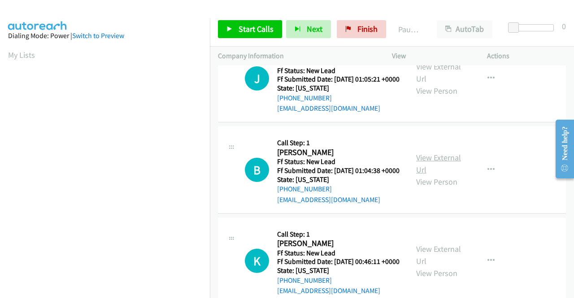
click at [429, 175] on link "View External Url" at bounding box center [438, 163] width 45 height 22
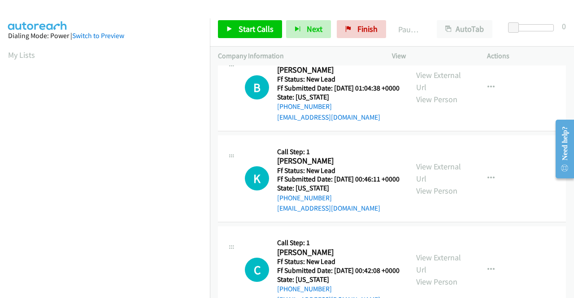
scroll to position [852, 0]
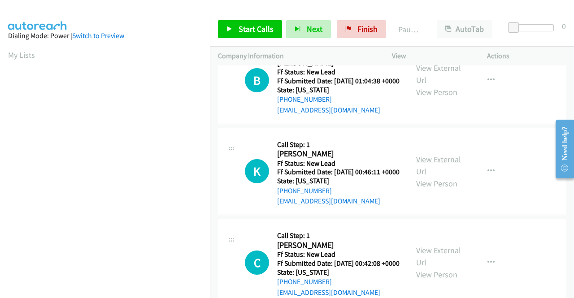
click at [427, 177] on link "View External Url" at bounding box center [438, 165] width 45 height 22
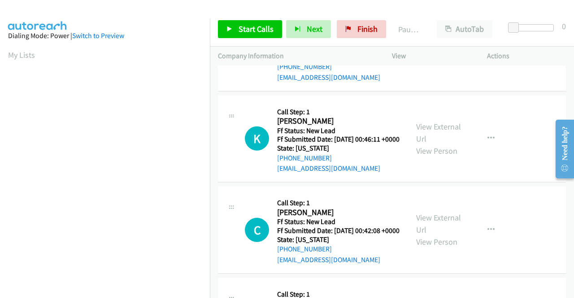
scroll to position [941, 0]
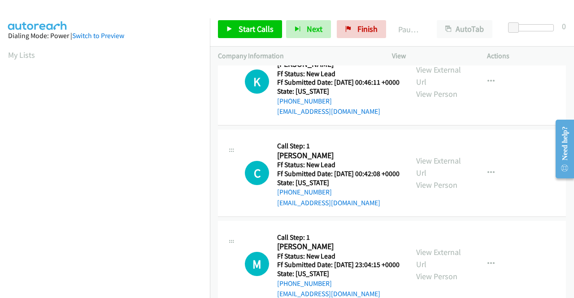
click at [440, 191] on div "View External Url View Person" at bounding box center [439, 173] width 47 height 36
click at [441, 178] on link "View External Url" at bounding box center [438, 167] width 45 height 22
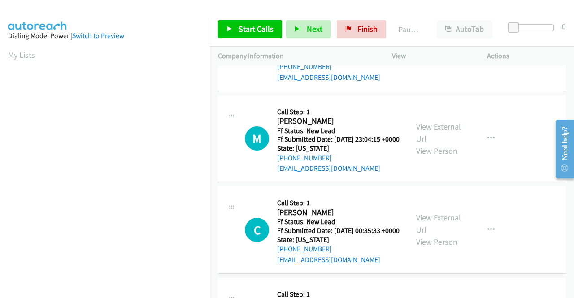
scroll to position [1076, 0]
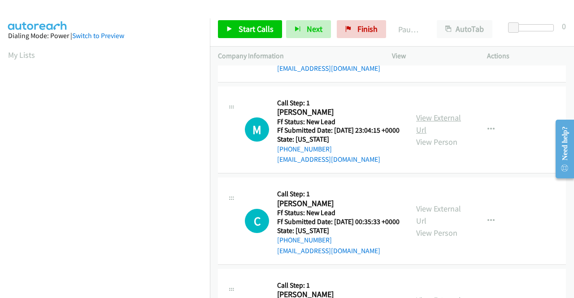
click at [428, 135] on link "View External Url" at bounding box center [438, 123] width 45 height 22
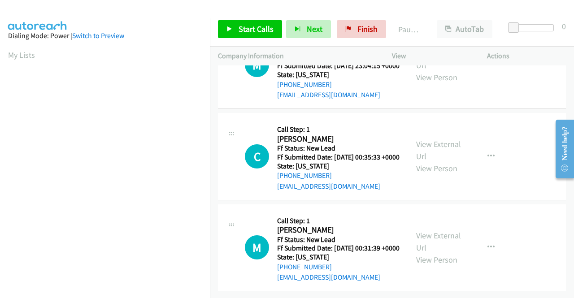
scroll to position [1210, 0]
click at [446, 161] on link "View External Url" at bounding box center [438, 150] width 45 height 22
click at [435, 230] on link "View External Url" at bounding box center [438, 241] width 45 height 22
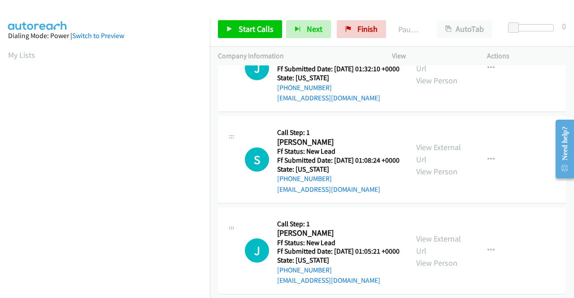
scroll to position [0, 0]
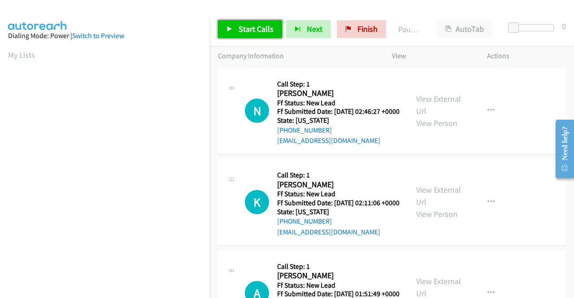
click at [260, 33] on span "Start Calls" at bounding box center [255, 29] width 35 height 10
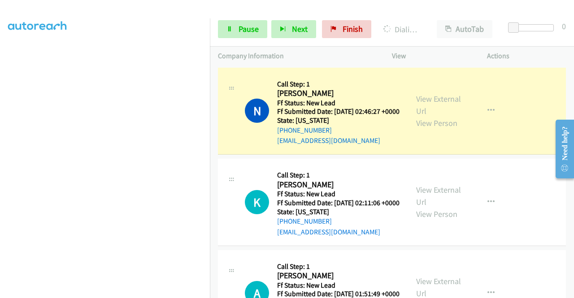
scroll to position [204, 0]
click at [255, 25] on span "Pause" at bounding box center [248, 29] width 20 height 10
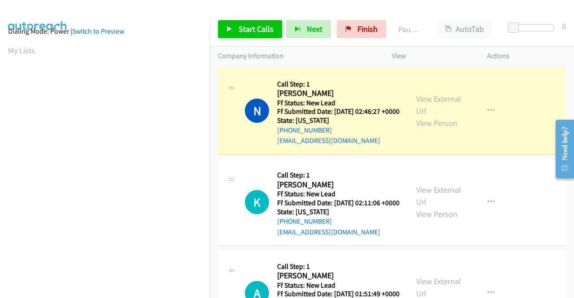
scroll to position [0, 0]
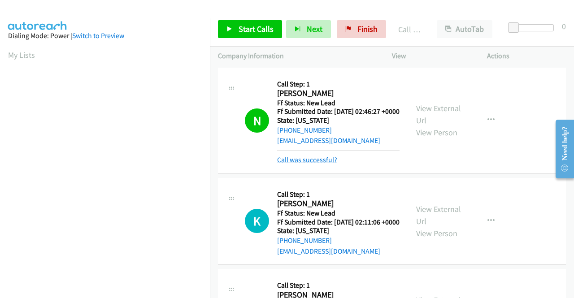
click at [326, 164] on link "Call was successful?" at bounding box center [307, 160] width 60 height 9
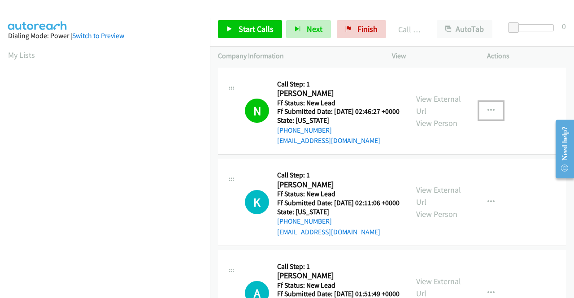
click at [481, 113] on button "button" at bounding box center [491, 111] width 24 height 18
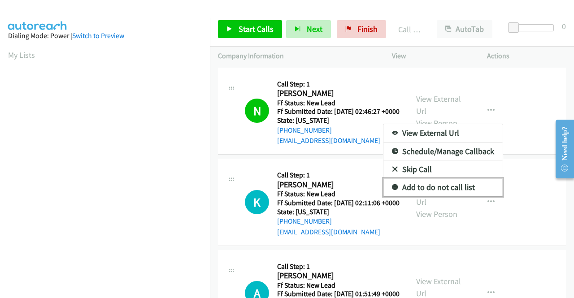
click at [443, 191] on link "Add to do not call list" at bounding box center [442, 187] width 119 height 18
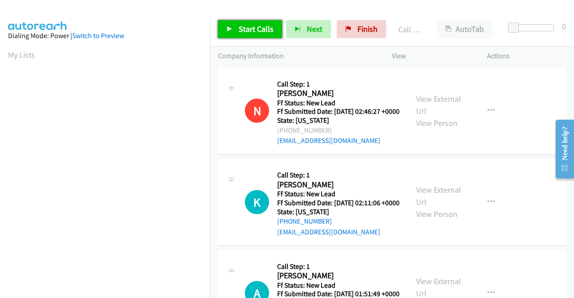
click at [240, 33] on span "Start Calls" at bounding box center [255, 29] width 35 height 10
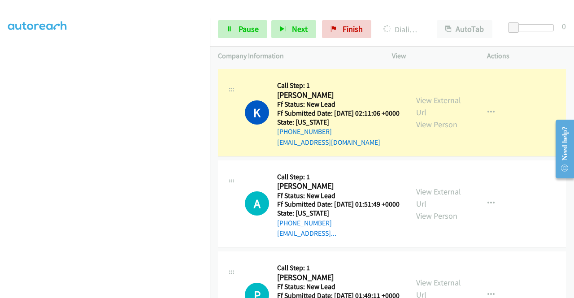
scroll to position [204, 0]
click at [244, 30] on span "Pause" at bounding box center [248, 29] width 20 height 10
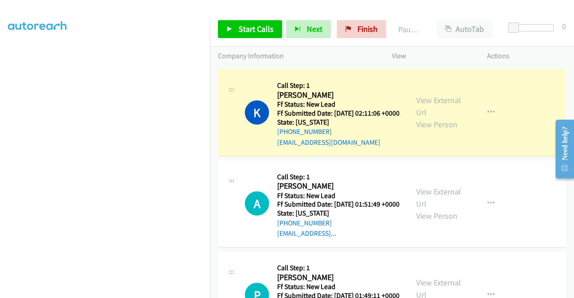
scroll to position [25, 0]
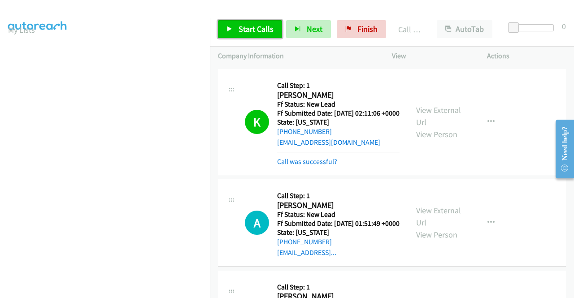
click at [250, 28] on span "Start Calls" at bounding box center [255, 29] width 35 height 10
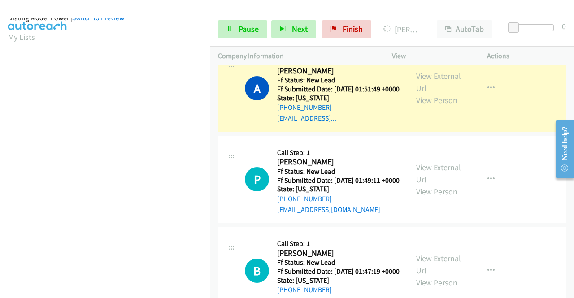
scroll to position [204, 0]
click at [252, 30] on span "Pause" at bounding box center [248, 29] width 20 height 10
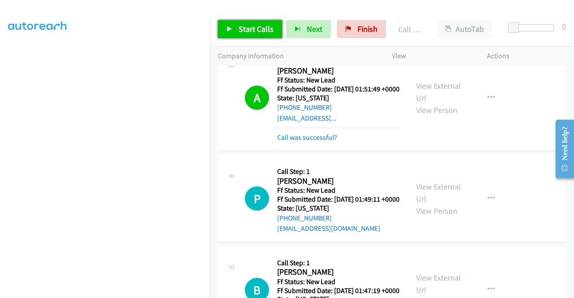
click at [245, 32] on span "Start Calls" at bounding box center [255, 29] width 35 height 10
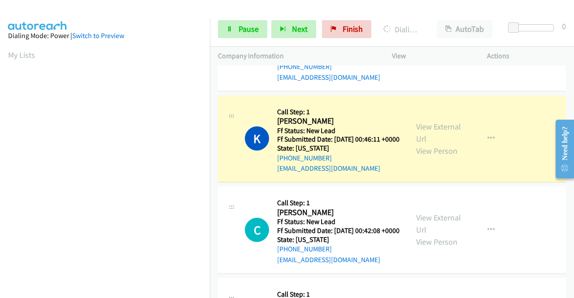
scroll to position [1040, 0]
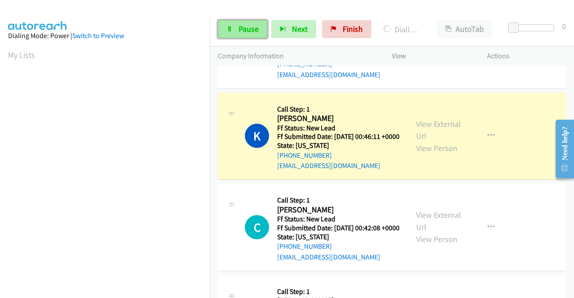
click at [241, 30] on span "Pause" at bounding box center [248, 29] width 20 height 10
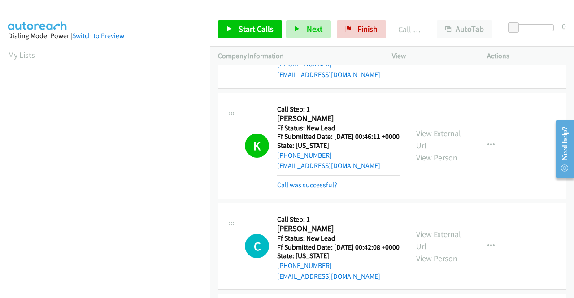
scroll to position [204, 0]
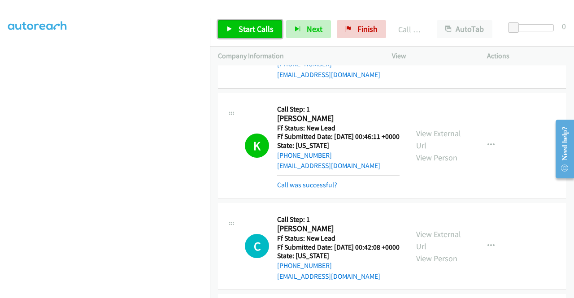
click at [257, 33] on span "Start Calls" at bounding box center [255, 29] width 35 height 10
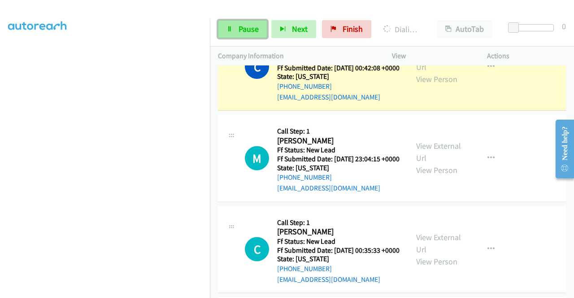
click at [229, 32] on icon at bounding box center [229, 29] width 6 height 6
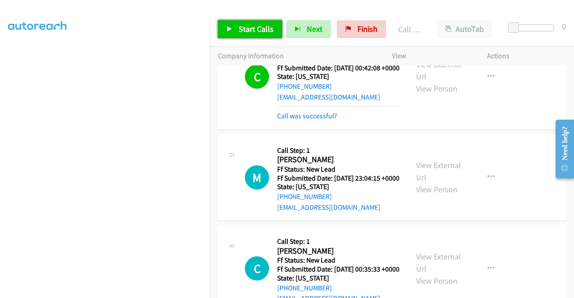
click at [255, 25] on span "Start Calls" at bounding box center [255, 29] width 35 height 10
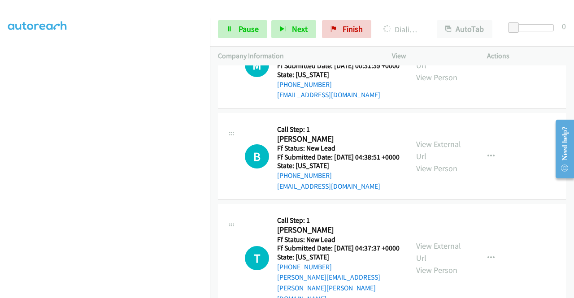
scroll to position [0, 0]
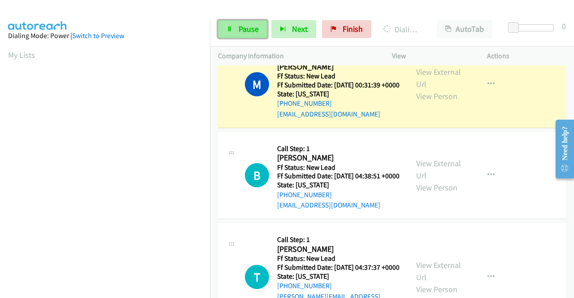
click at [255, 30] on span "Pause" at bounding box center [248, 29] width 20 height 10
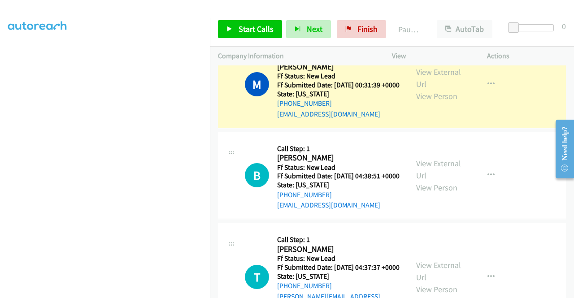
scroll to position [204, 0]
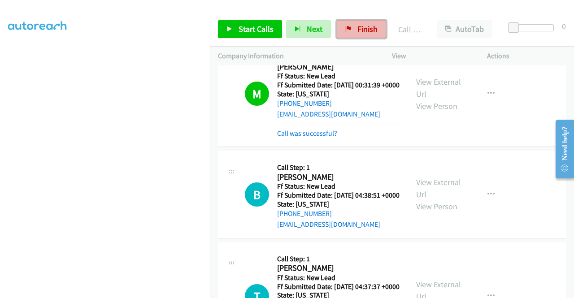
click at [364, 30] on span "Finish" at bounding box center [367, 29] width 20 height 10
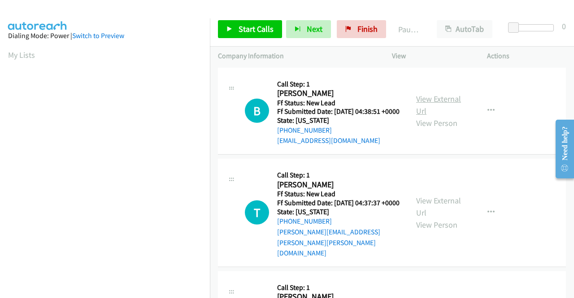
click at [445, 100] on link "View External Url" at bounding box center [438, 105] width 45 height 22
click at [442, 203] on link "View External Url" at bounding box center [438, 206] width 45 height 22
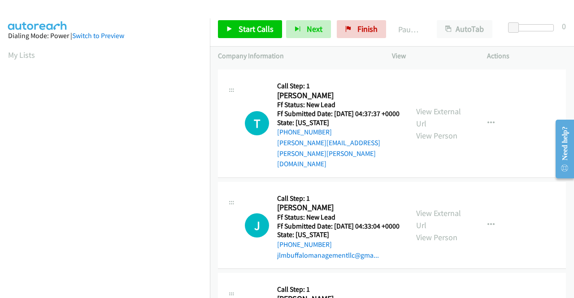
scroll to position [90, 0]
click at [440, 214] on link "View External Url" at bounding box center [438, 219] width 45 height 22
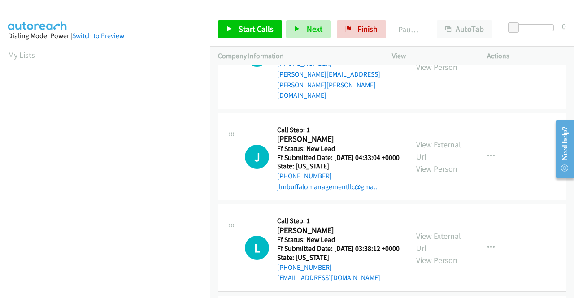
scroll to position [179, 0]
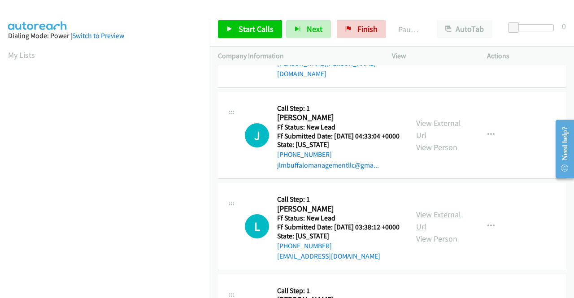
click at [424, 223] on link "View External Url" at bounding box center [438, 220] width 45 height 22
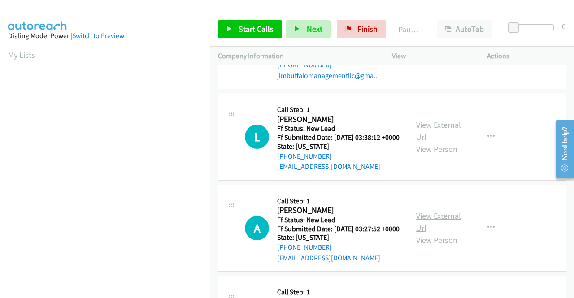
click at [447, 232] on link "View External Url" at bounding box center [438, 222] width 45 height 22
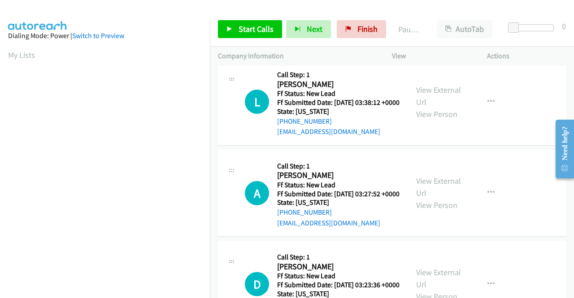
scroll to position [403, 0]
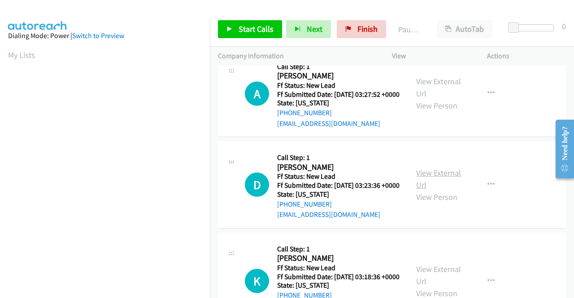
click at [426, 190] on link "View External Url" at bounding box center [438, 179] width 45 height 22
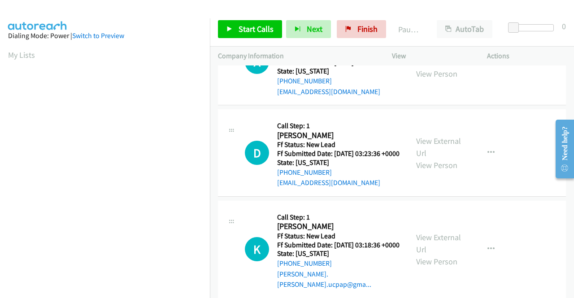
scroll to position [448, 0]
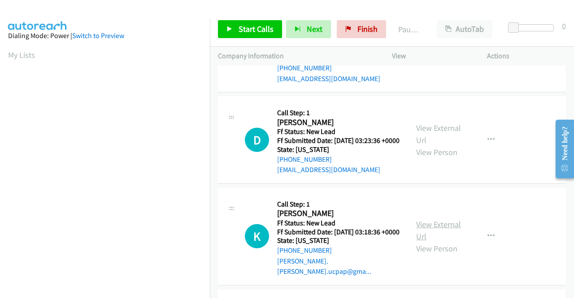
click at [444, 242] on link "View External Url" at bounding box center [438, 230] width 45 height 22
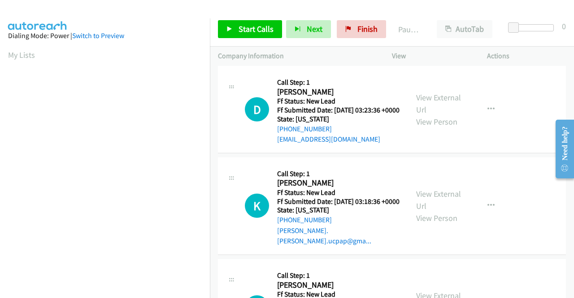
scroll to position [583, 0]
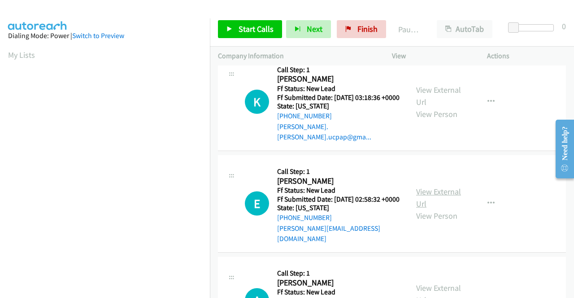
click at [434, 209] on link "View External Url" at bounding box center [438, 197] width 45 height 22
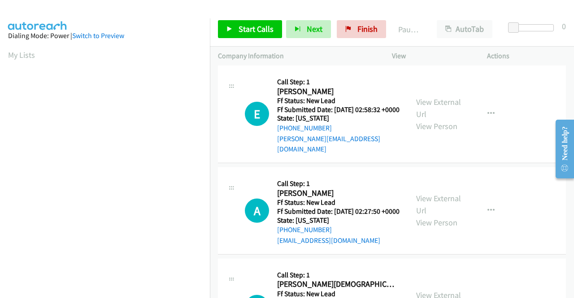
scroll to position [717, 0]
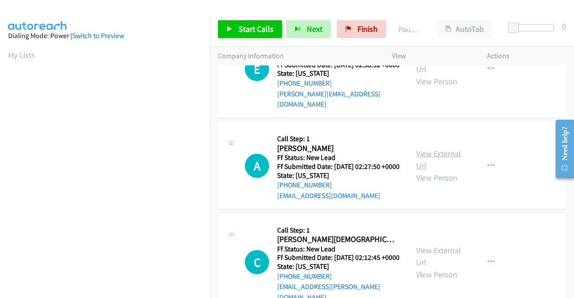
click at [435, 171] on link "View External Url" at bounding box center [438, 159] width 45 height 22
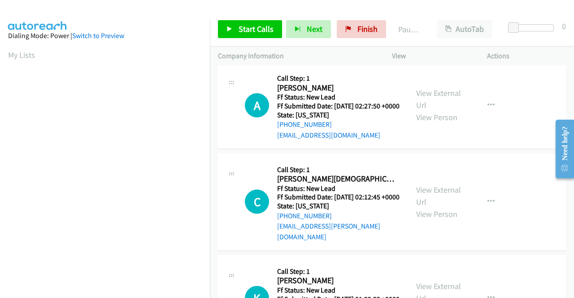
scroll to position [807, 0]
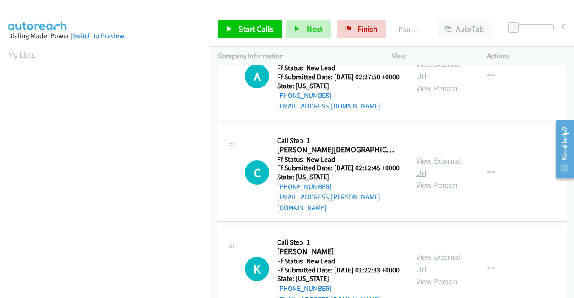
click at [419, 178] on link "View External Url" at bounding box center [438, 167] width 45 height 22
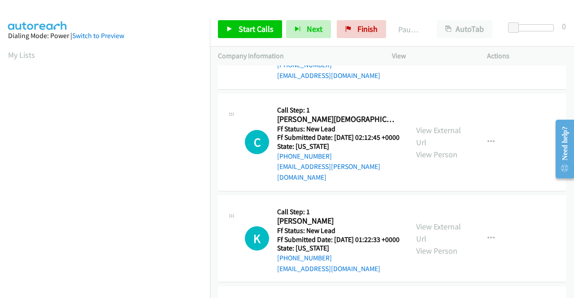
scroll to position [852, 0]
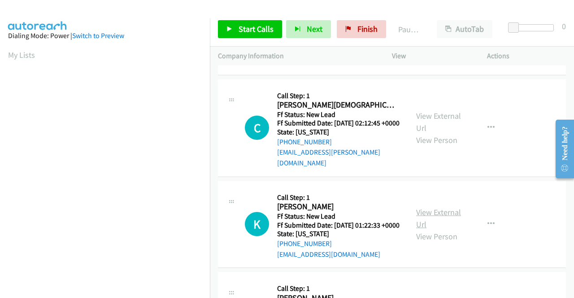
click at [416, 229] on link "View External Url" at bounding box center [438, 218] width 45 height 22
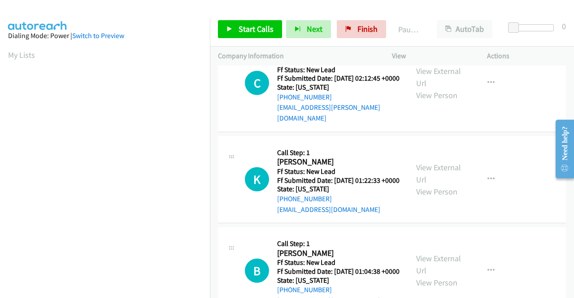
scroll to position [941, 0]
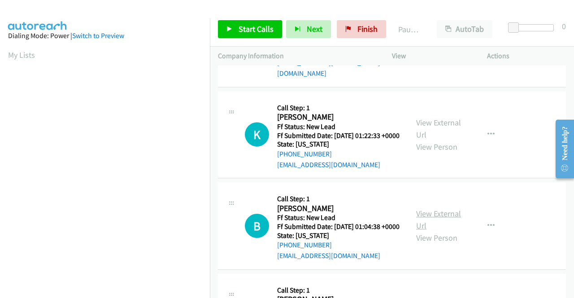
click at [430, 231] on link "View External Url" at bounding box center [438, 219] width 45 height 22
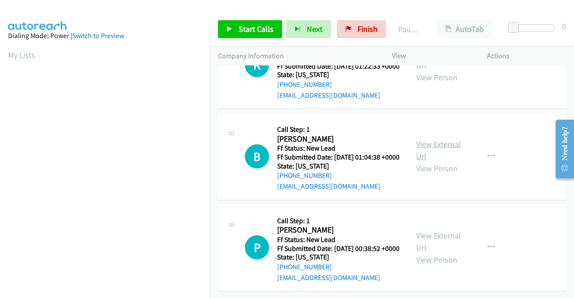
scroll to position [1076, 0]
click at [427, 230] on link "View External Url" at bounding box center [438, 241] width 45 height 22
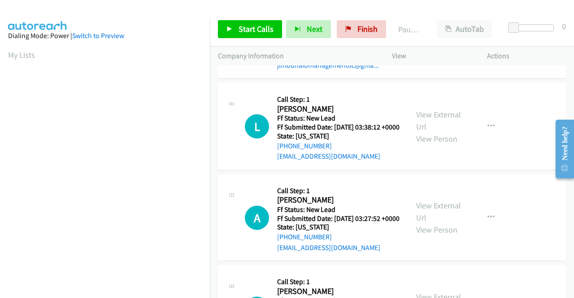
scroll to position [0, 0]
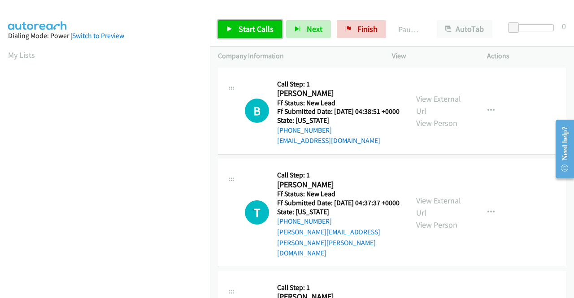
click at [246, 26] on span "Start Calls" at bounding box center [255, 29] width 35 height 10
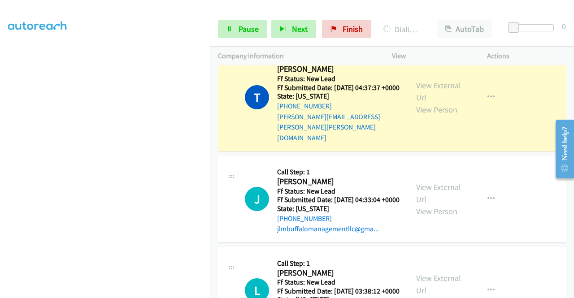
scroll to position [204, 0]
click at [243, 30] on span "Pause" at bounding box center [248, 29] width 20 height 10
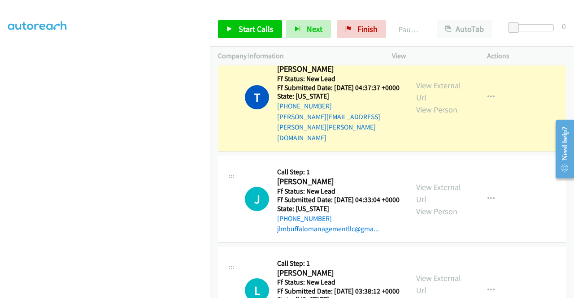
scroll to position [0, 0]
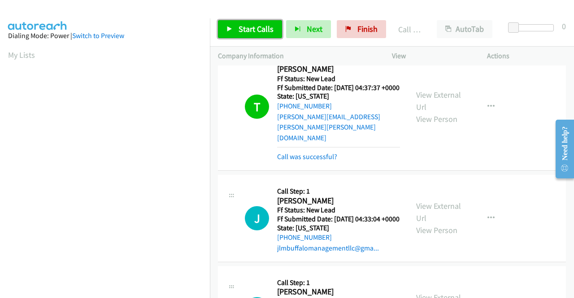
click at [271, 29] on span "Start Calls" at bounding box center [255, 29] width 35 height 10
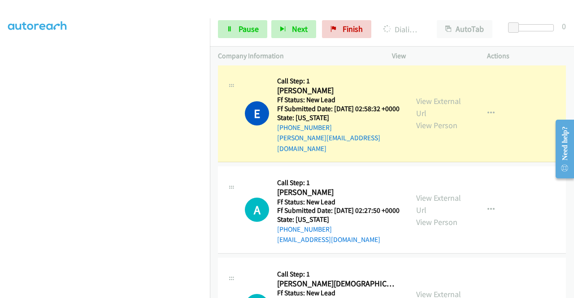
scroll to position [204, 0]
click at [258, 31] on link "Pause" at bounding box center [242, 29] width 49 height 18
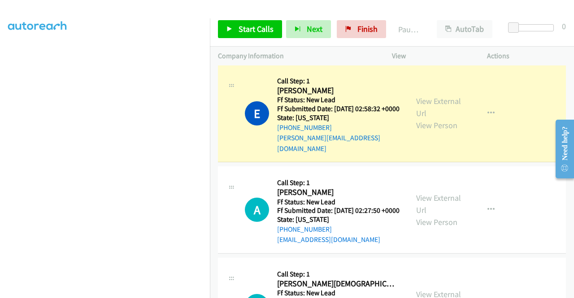
scroll to position [0, 0]
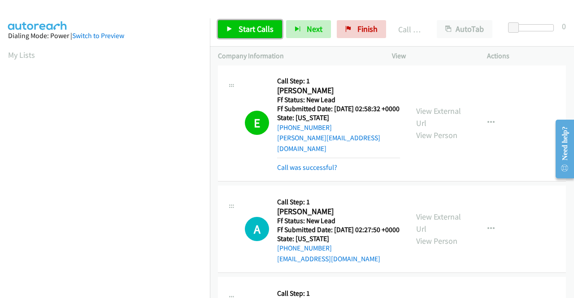
click at [254, 31] on span "Start Calls" at bounding box center [255, 29] width 35 height 10
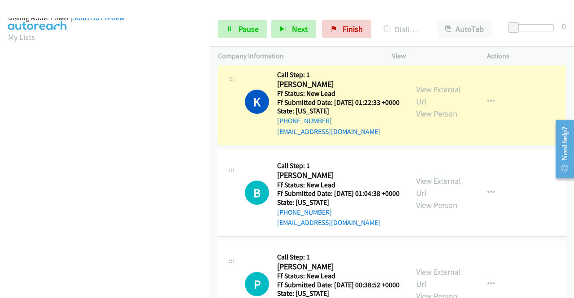
scroll to position [204, 0]
click at [244, 35] on link "Pause" at bounding box center [242, 29] width 49 height 18
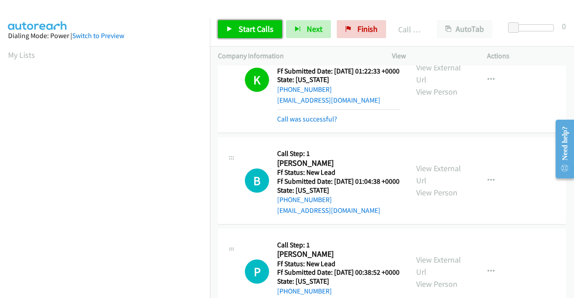
scroll to position [1210, 0]
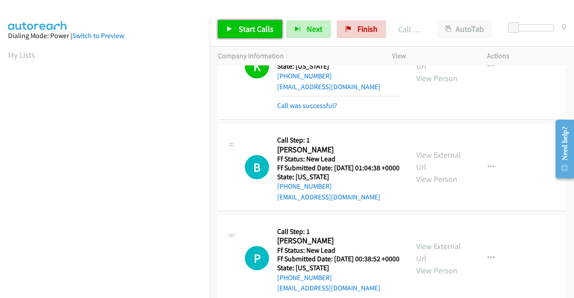
click at [263, 30] on span "Start Calls" at bounding box center [255, 29] width 35 height 10
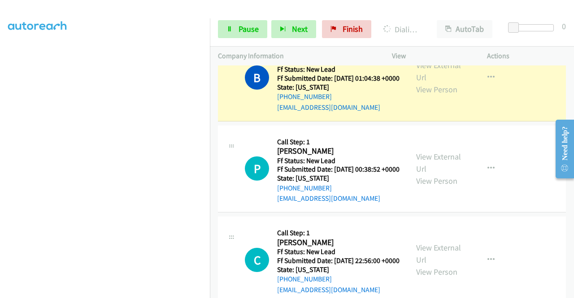
scroll to position [204, 0]
click at [244, 35] on link "Pause" at bounding box center [242, 29] width 49 height 18
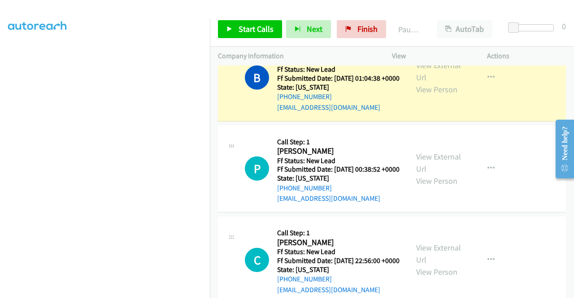
scroll to position [0, 0]
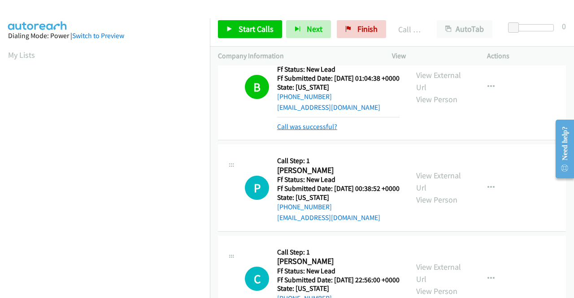
click at [329, 131] on link "Call was successful?" at bounding box center [307, 126] width 60 height 9
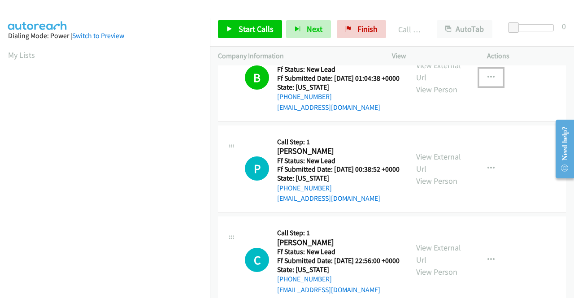
click at [487, 81] on icon "button" at bounding box center [490, 77] width 7 height 7
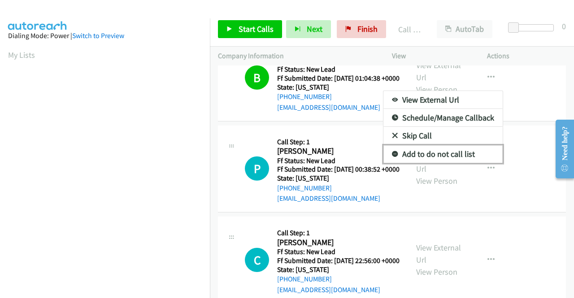
click at [419, 163] on link "Add to do not call list" at bounding box center [442, 154] width 119 height 18
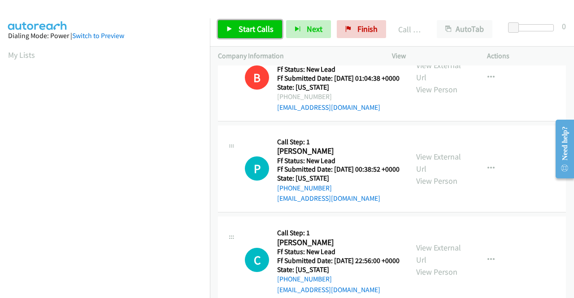
click at [252, 30] on span "Start Calls" at bounding box center [255, 29] width 35 height 10
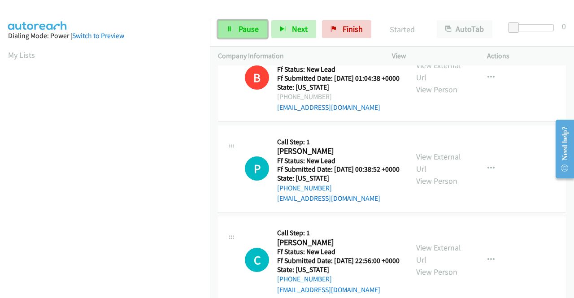
click at [251, 29] on span "Pause" at bounding box center [248, 29] width 20 height 10
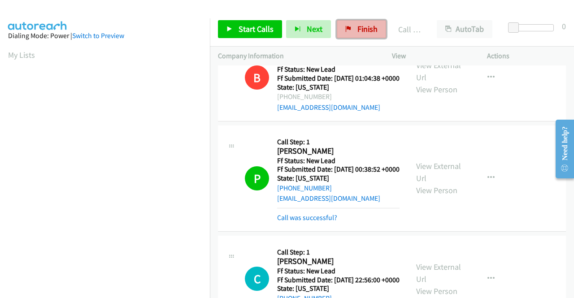
click at [377, 30] on link "Finish" at bounding box center [361, 29] width 49 height 18
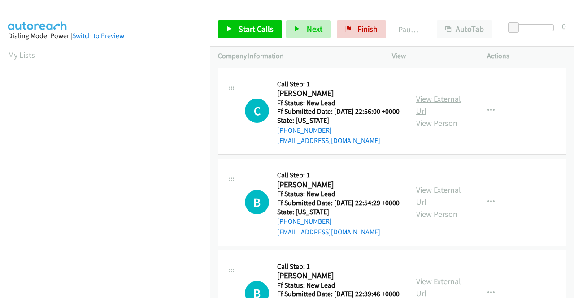
click at [437, 105] on link "View External Url" at bounding box center [438, 105] width 45 height 22
click at [450, 204] on link "View External Url" at bounding box center [438, 196] width 45 height 22
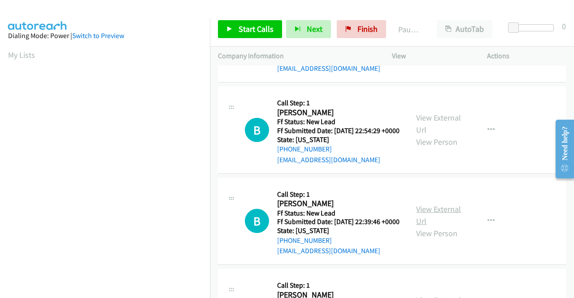
scroll to position [90, 0]
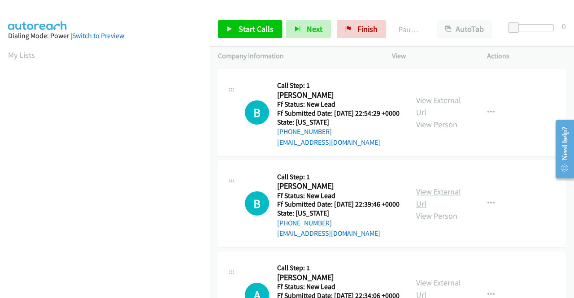
click at [416, 209] on link "View External Url" at bounding box center [438, 197] width 45 height 22
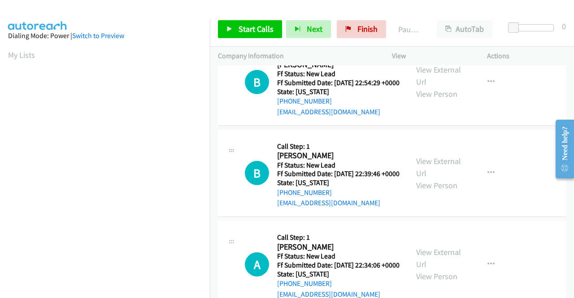
scroll to position [134, 0]
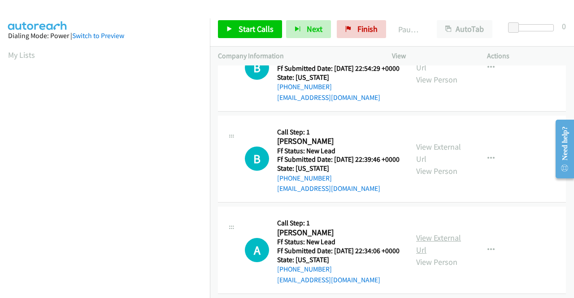
click at [436, 255] on link "View External Url" at bounding box center [438, 244] width 45 height 22
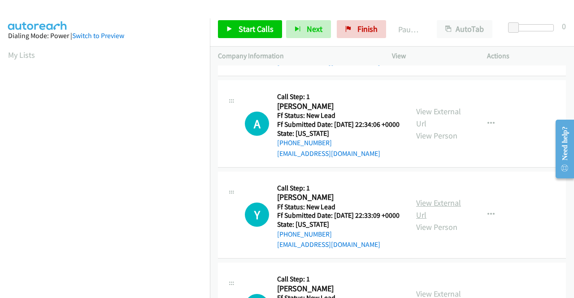
scroll to position [269, 0]
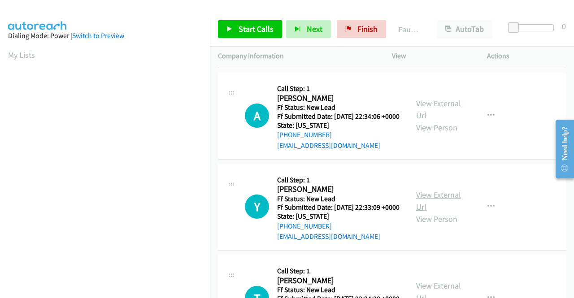
click at [444, 212] on link "View External Url" at bounding box center [438, 201] width 45 height 22
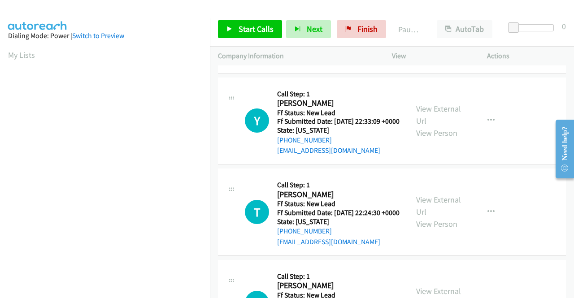
scroll to position [403, 0]
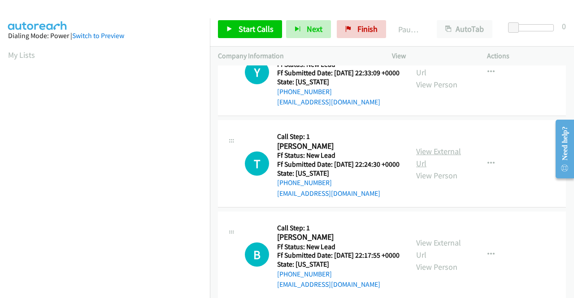
click at [437, 169] on link "View External Url" at bounding box center [438, 157] width 45 height 22
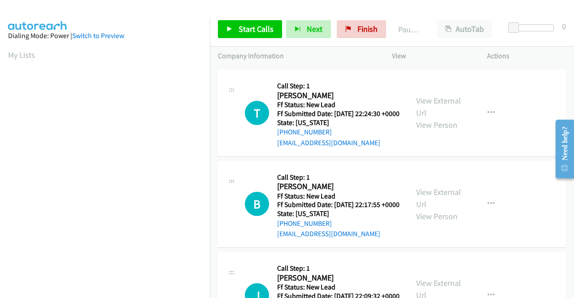
scroll to position [493, 0]
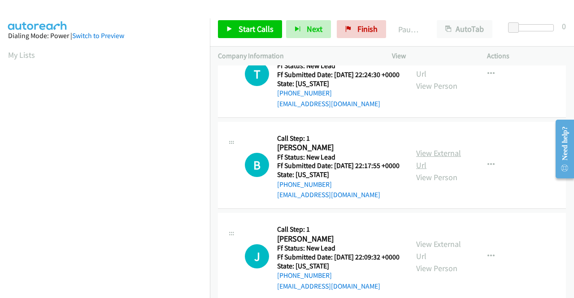
click at [441, 170] on link "View External Url" at bounding box center [438, 159] width 45 height 22
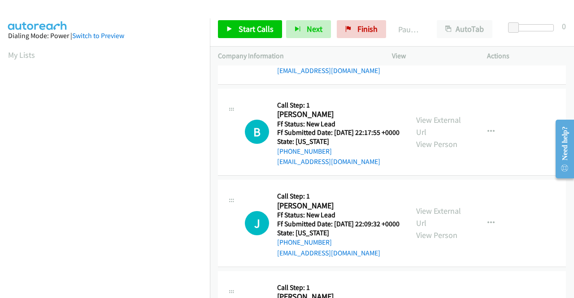
scroll to position [583, 0]
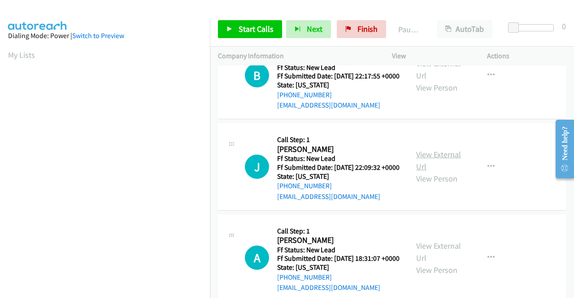
click at [445, 172] on link "View External Url" at bounding box center [438, 160] width 45 height 22
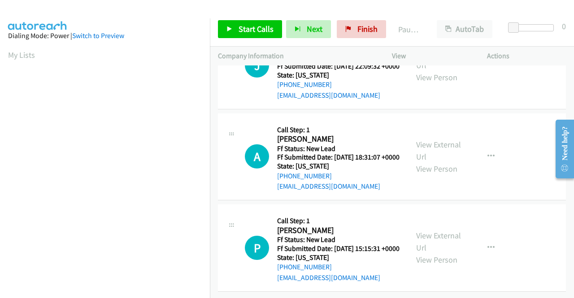
scroll to position [717, 0]
click at [434, 162] on link "View External Url" at bounding box center [438, 150] width 45 height 22
click at [427, 230] on link "View External Url" at bounding box center [438, 241] width 45 height 22
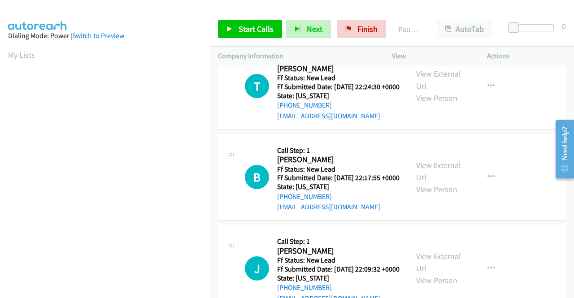
scroll to position [0, 0]
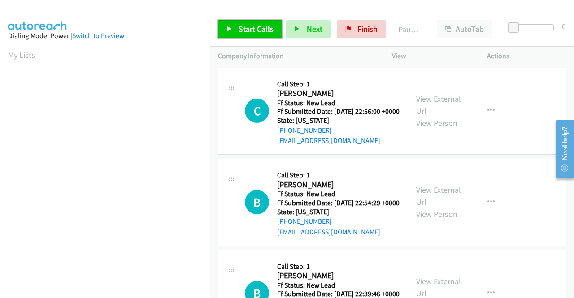
click at [251, 24] on span "Start Calls" at bounding box center [255, 29] width 35 height 10
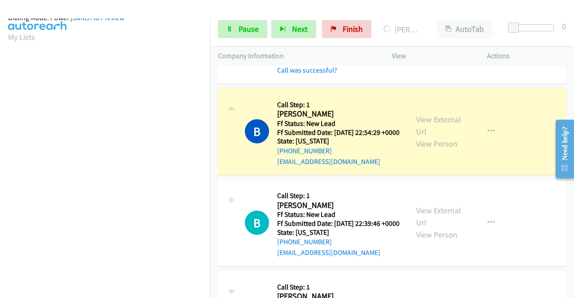
scroll to position [204, 0]
click at [237, 26] on link "Pause" at bounding box center [242, 29] width 49 height 18
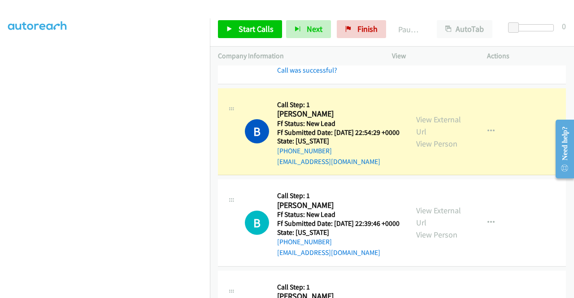
scroll to position [0, 0]
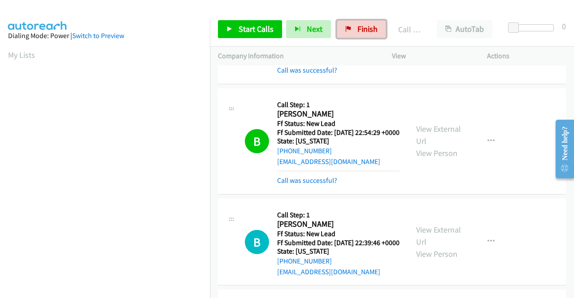
drag, startPoint x: 365, startPoint y: 33, endPoint x: 309, endPoint y: 43, distance: 56.4
click at [365, 33] on span "Finish" at bounding box center [367, 29] width 20 height 10
